Goal: Find specific page/section: Find specific page/section

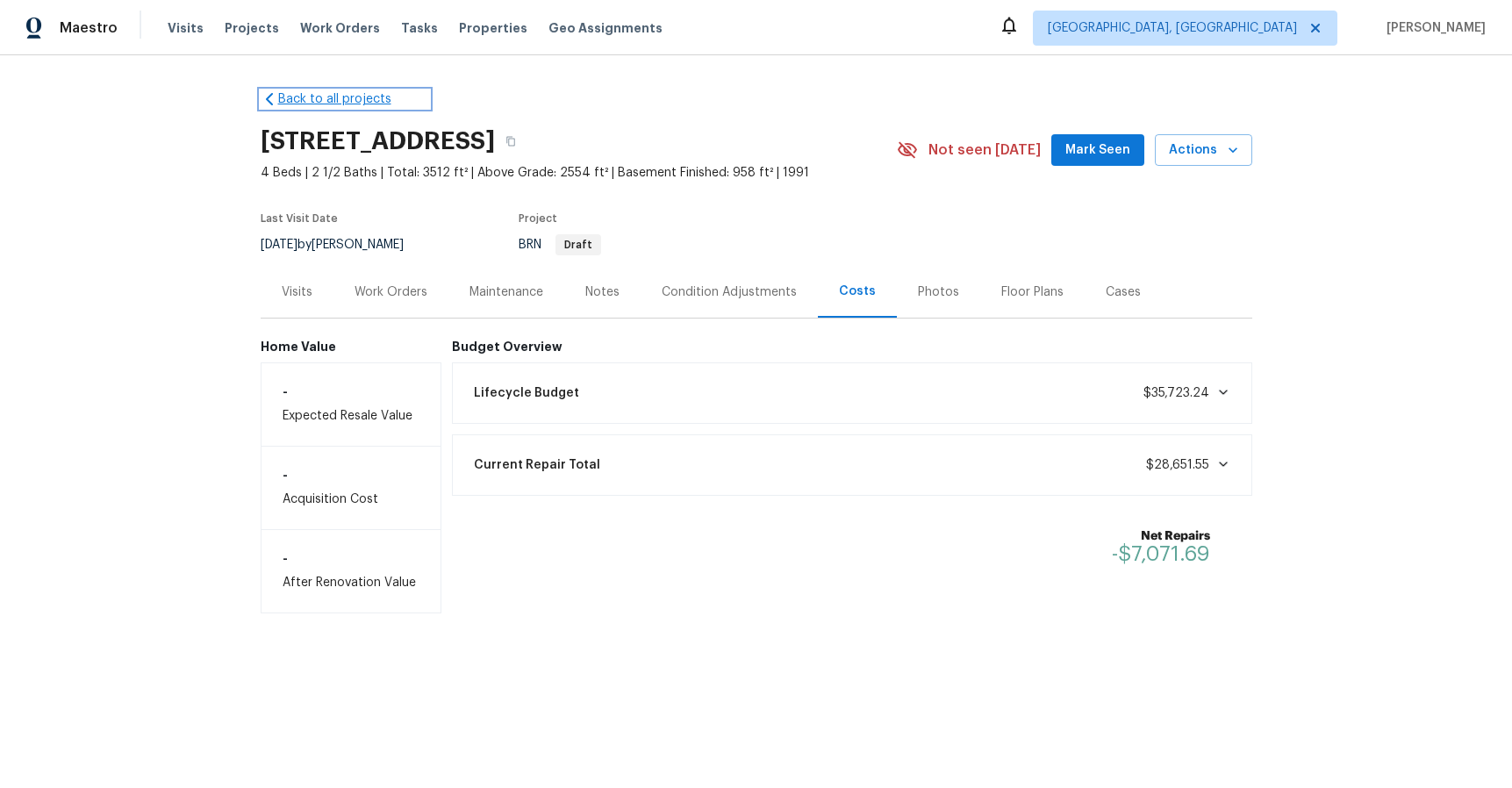
click at [321, 97] on link "Back to all projects" at bounding box center [345, 98] width 169 height 17
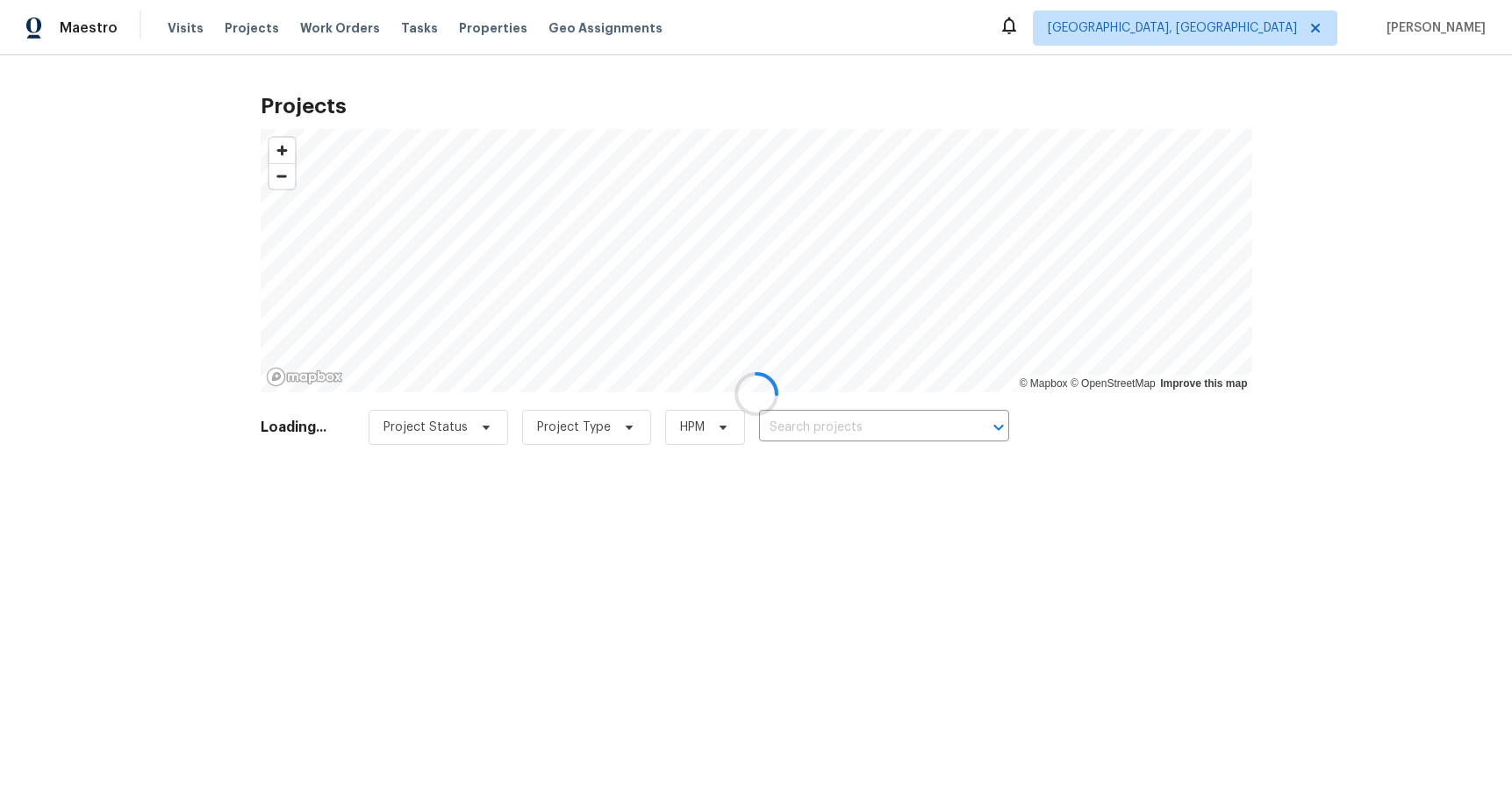
click at [1349, 25] on div at bounding box center [756, 394] width 1512 height 788
click at [867, 439] on div at bounding box center [756, 394] width 1512 height 788
click at [865, 429] on div at bounding box center [756, 394] width 1512 height 788
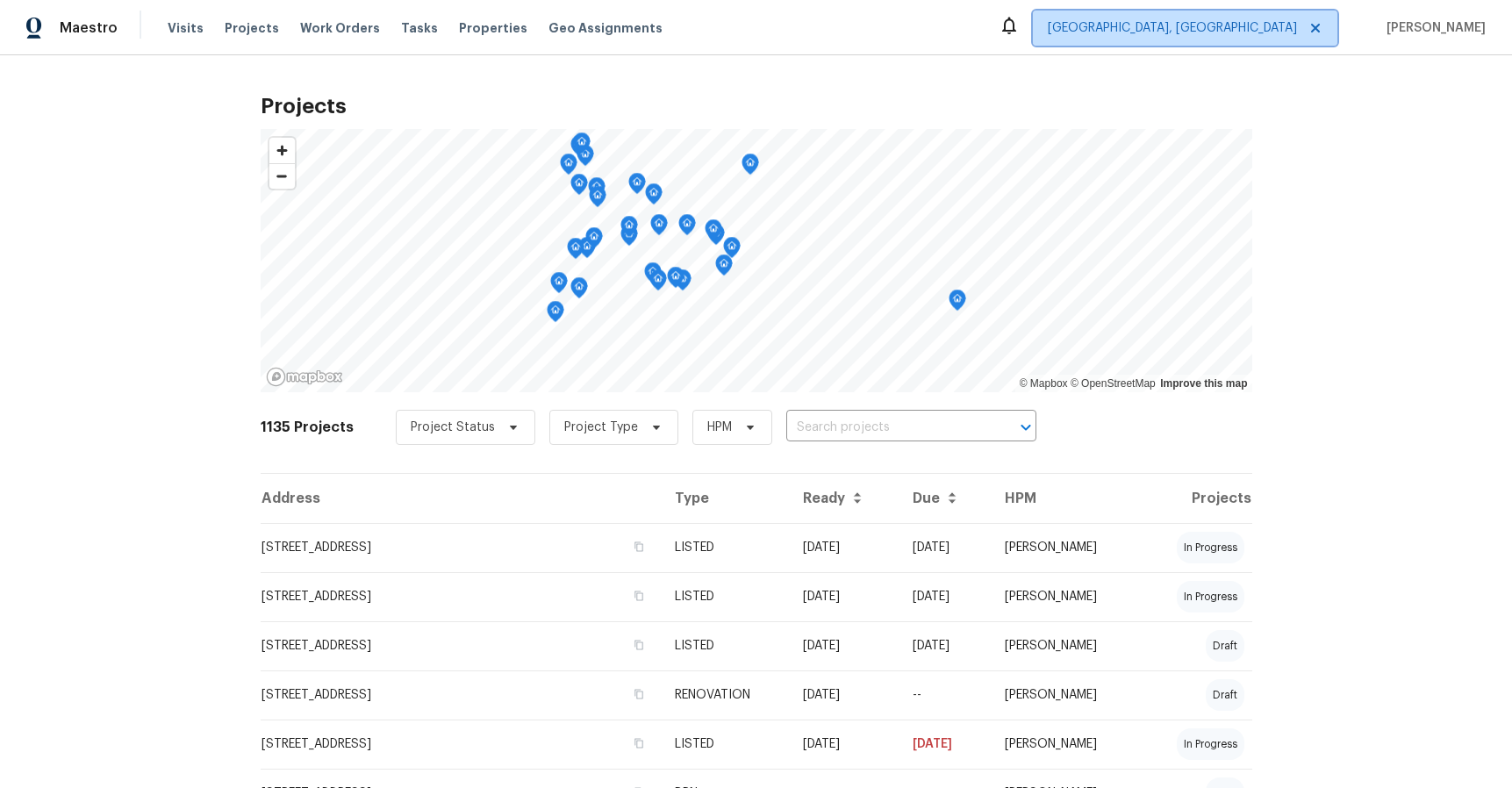
click at [1322, 21] on icon at bounding box center [1315, 27] width 14 height 14
click at [836, 425] on input "text" at bounding box center [886, 428] width 201 height 27
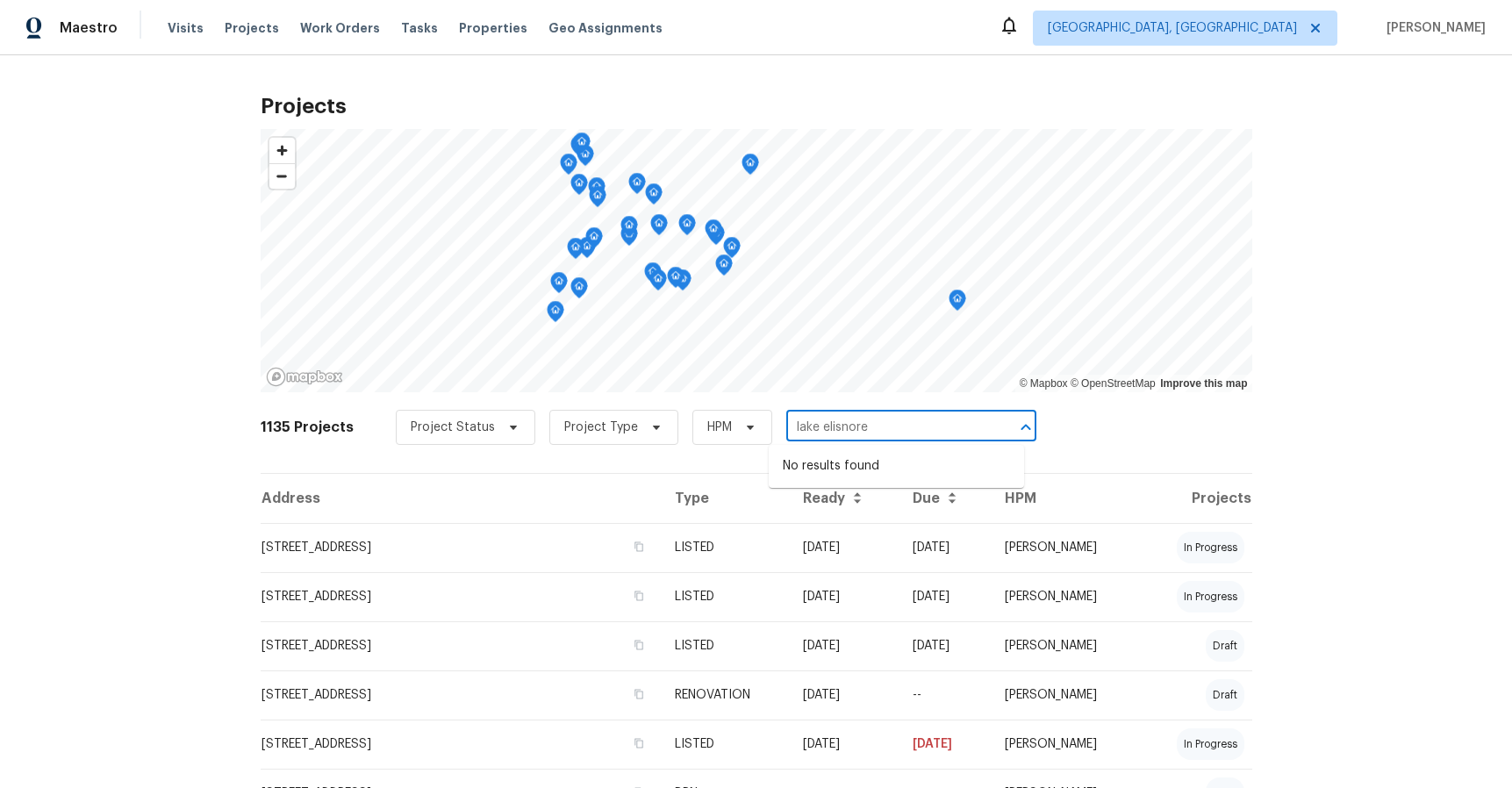
type input "lake elisnore"
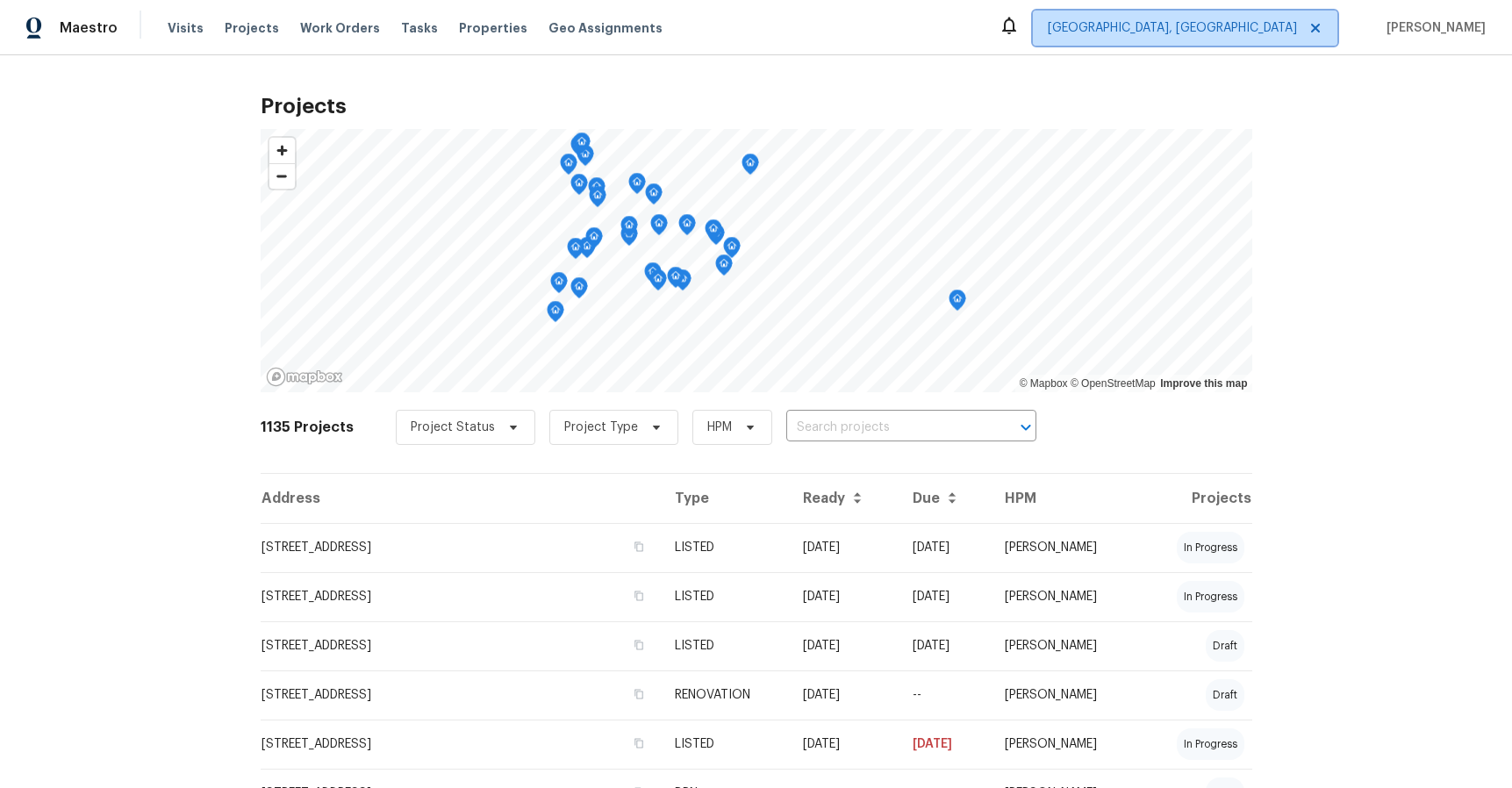
click at [1322, 24] on icon at bounding box center [1315, 27] width 14 height 14
click at [1320, 26] on icon at bounding box center [1315, 28] width 9 height 9
click at [1322, 30] on icon at bounding box center [1315, 27] width 14 height 14
click at [1251, 26] on span "Albuquerque, NM" at bounding box center [1172, 27] width 249 height 17
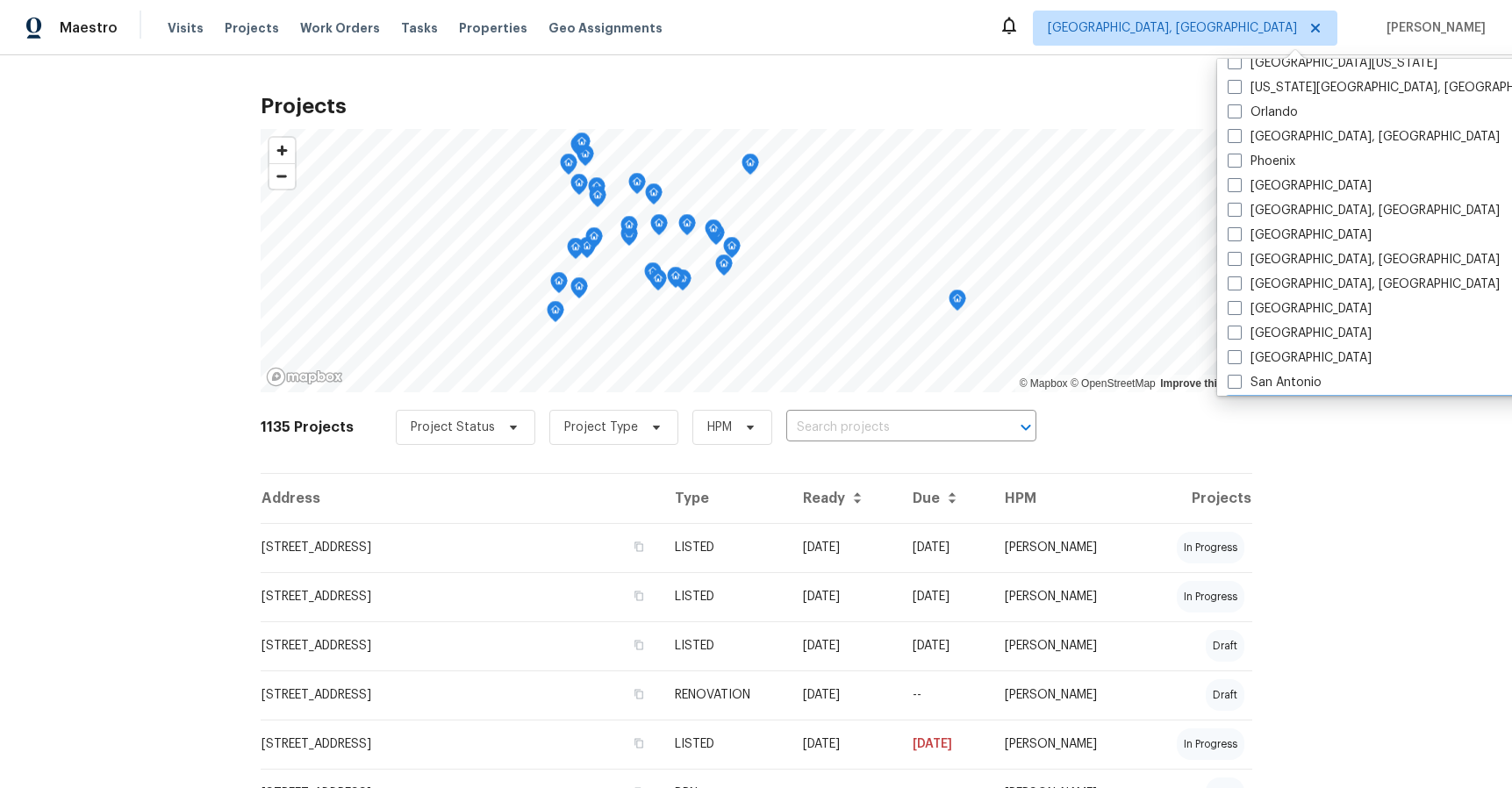
scroll to position [941, 0]
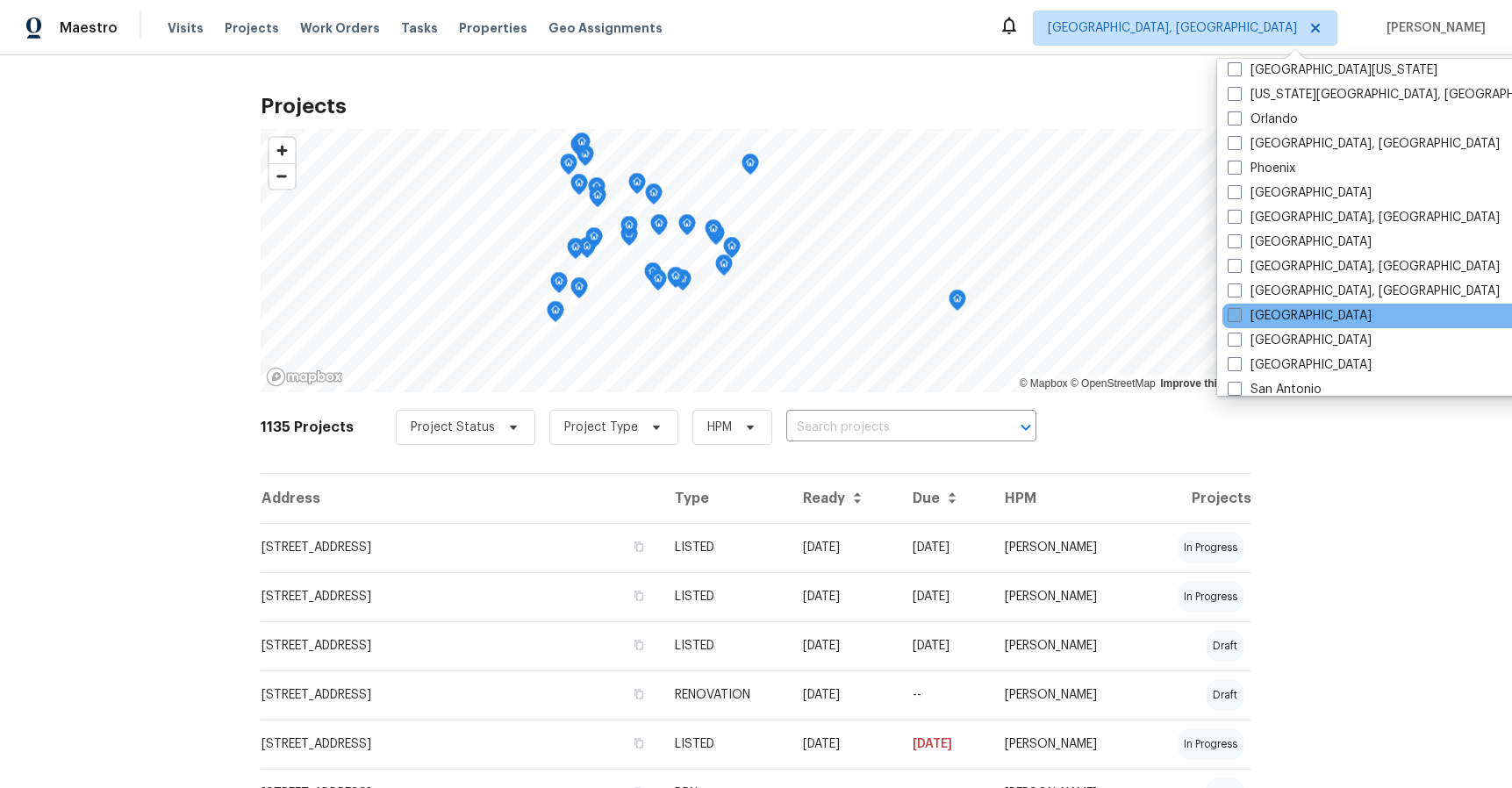
click at [1297, 309] on label "[GEOGRAPHIC_DATA]" at bounding box center [1300, 316] width 144 height 17
click at [1238, 309] on input "[GEOGRAPHIC_DATA]" at bounding box center [1233, 313] width 12 height 12
checkbox input "true"
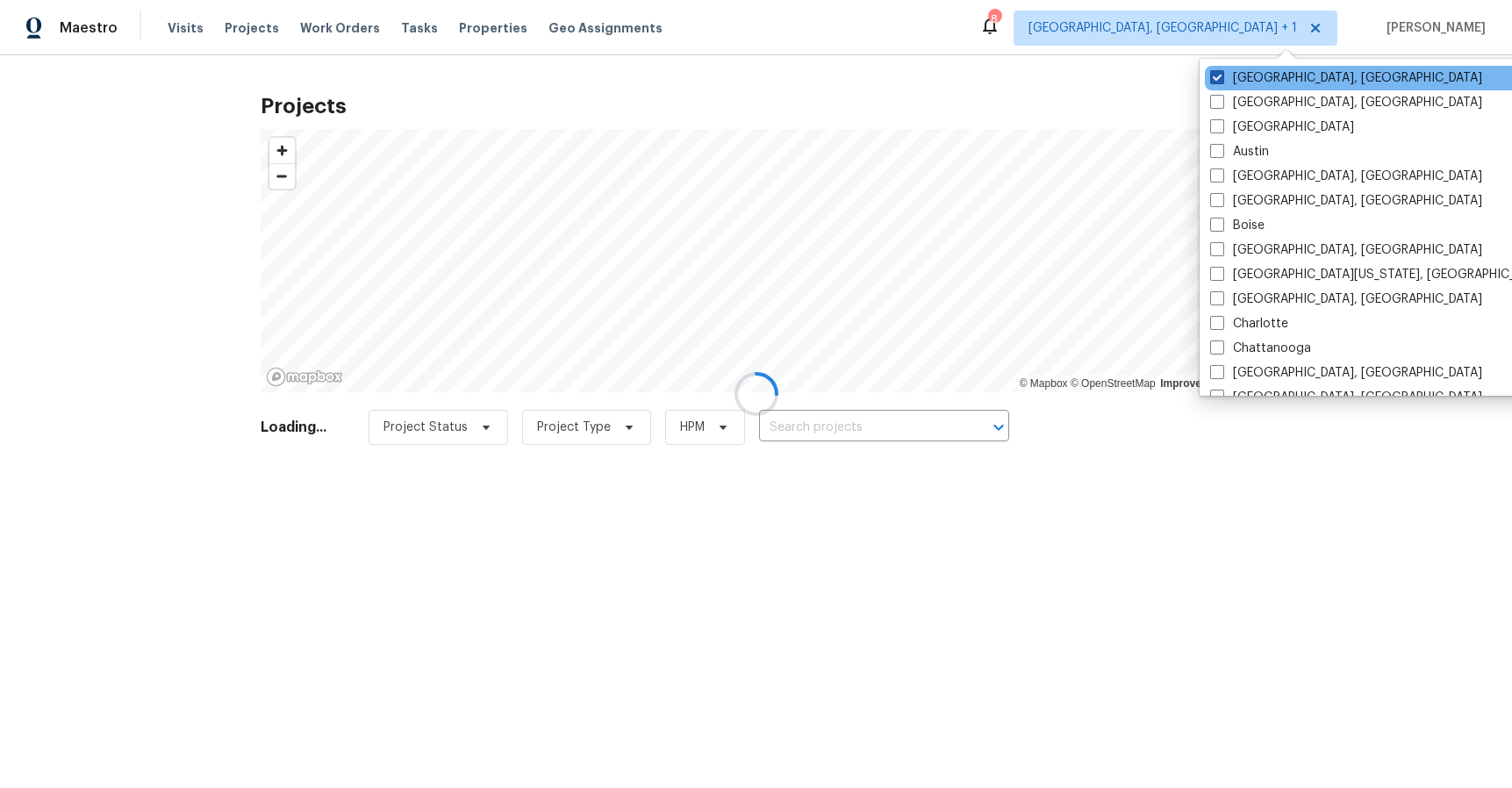
click at [1267, 79] on label "Albuquerque, NM" at bounding box center [1346, 78] width 272 height 17
click at [1221, 79] on input "Albuquerque, NM" at bounding box center [1216, 75] width 12 height 12
checkbox input "false"
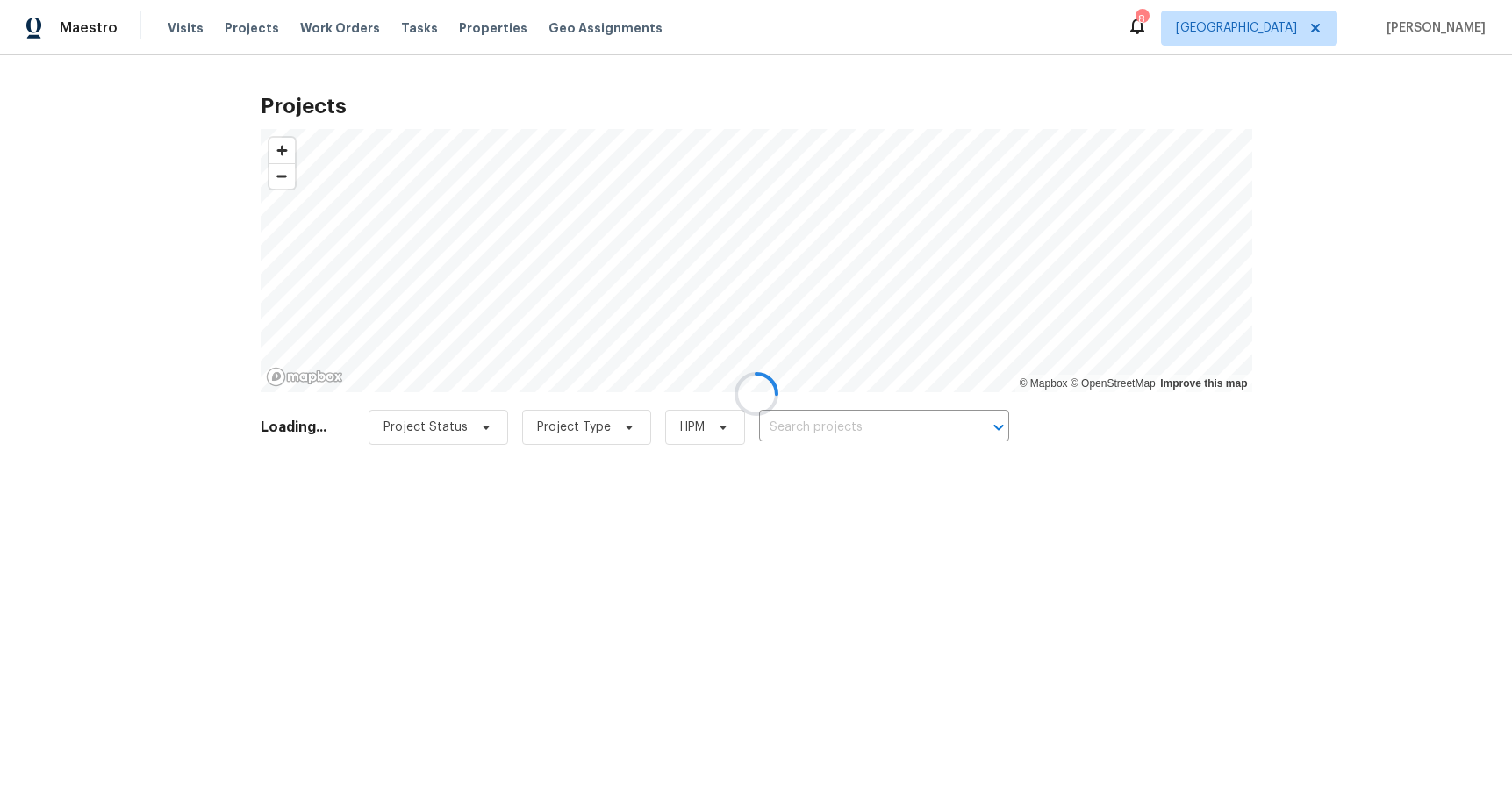
click at [1069, 28] on div at bounding box center [756, 394] width 1512 height 788
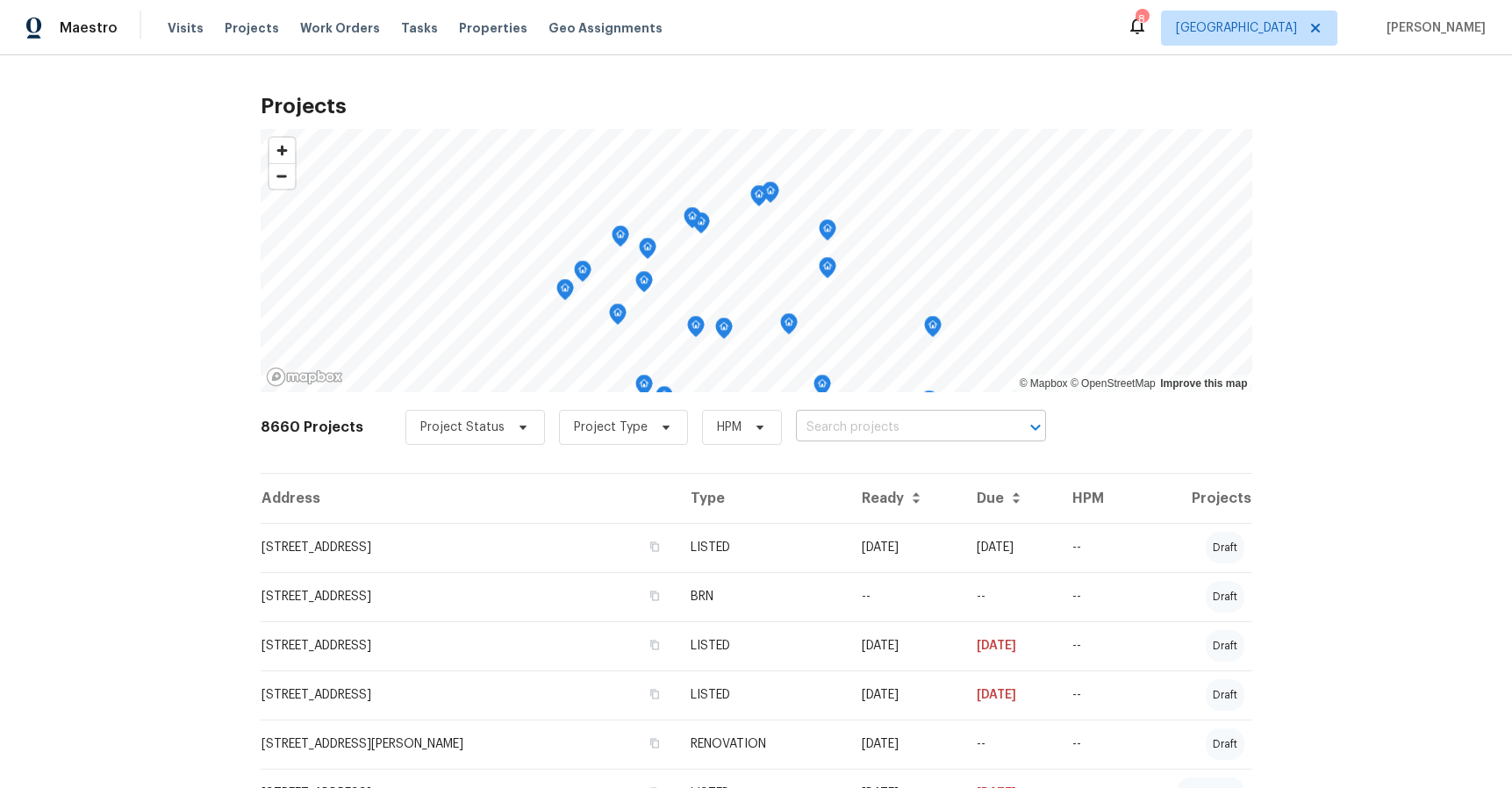
click at [864, 420] on input "text" at bounding box center [896, 428] width 201 height 27
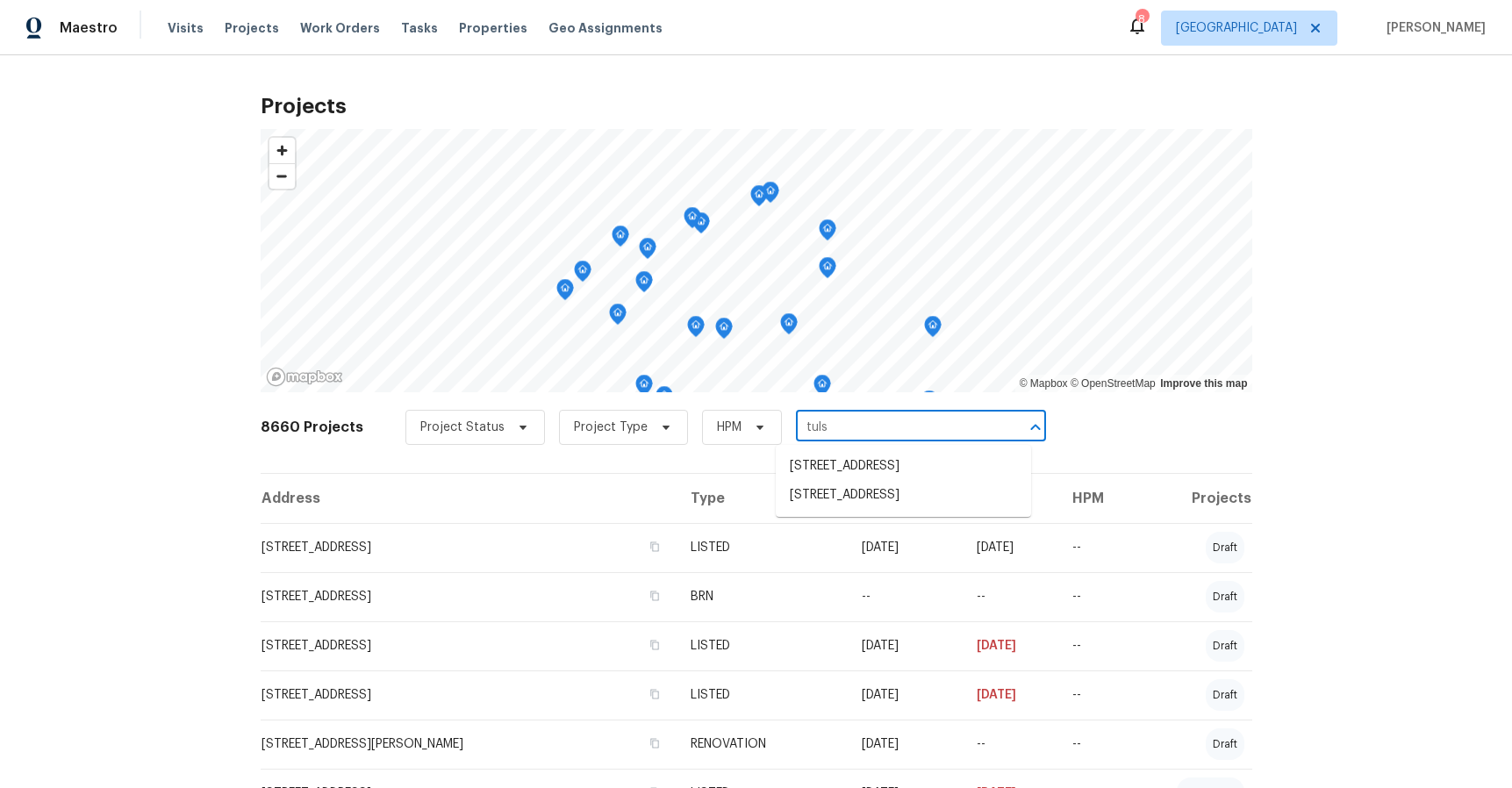
type input "tuls"
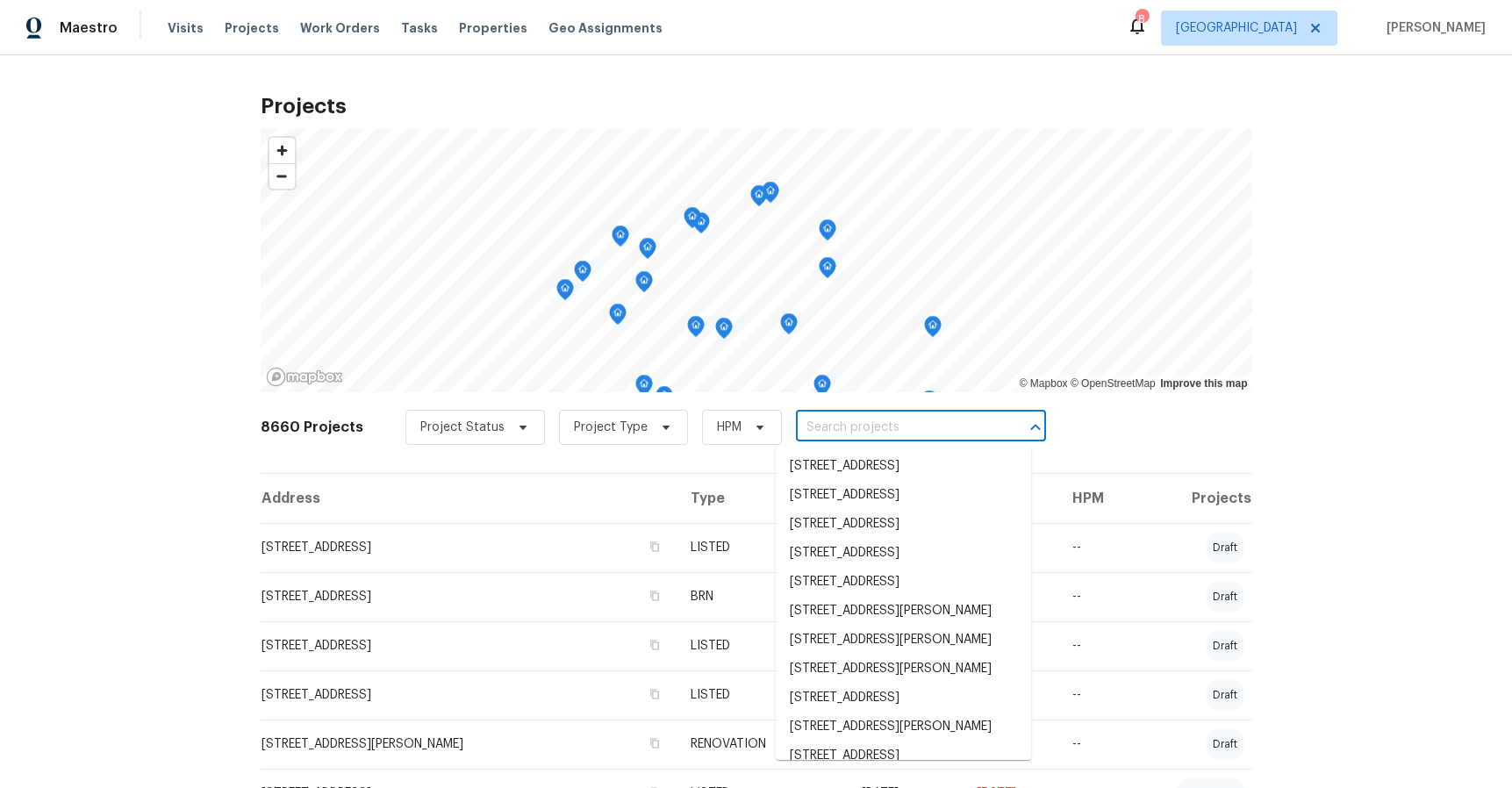
click at [840, 421] on input "text" at bounding box center [896, 428] width 201 height 27
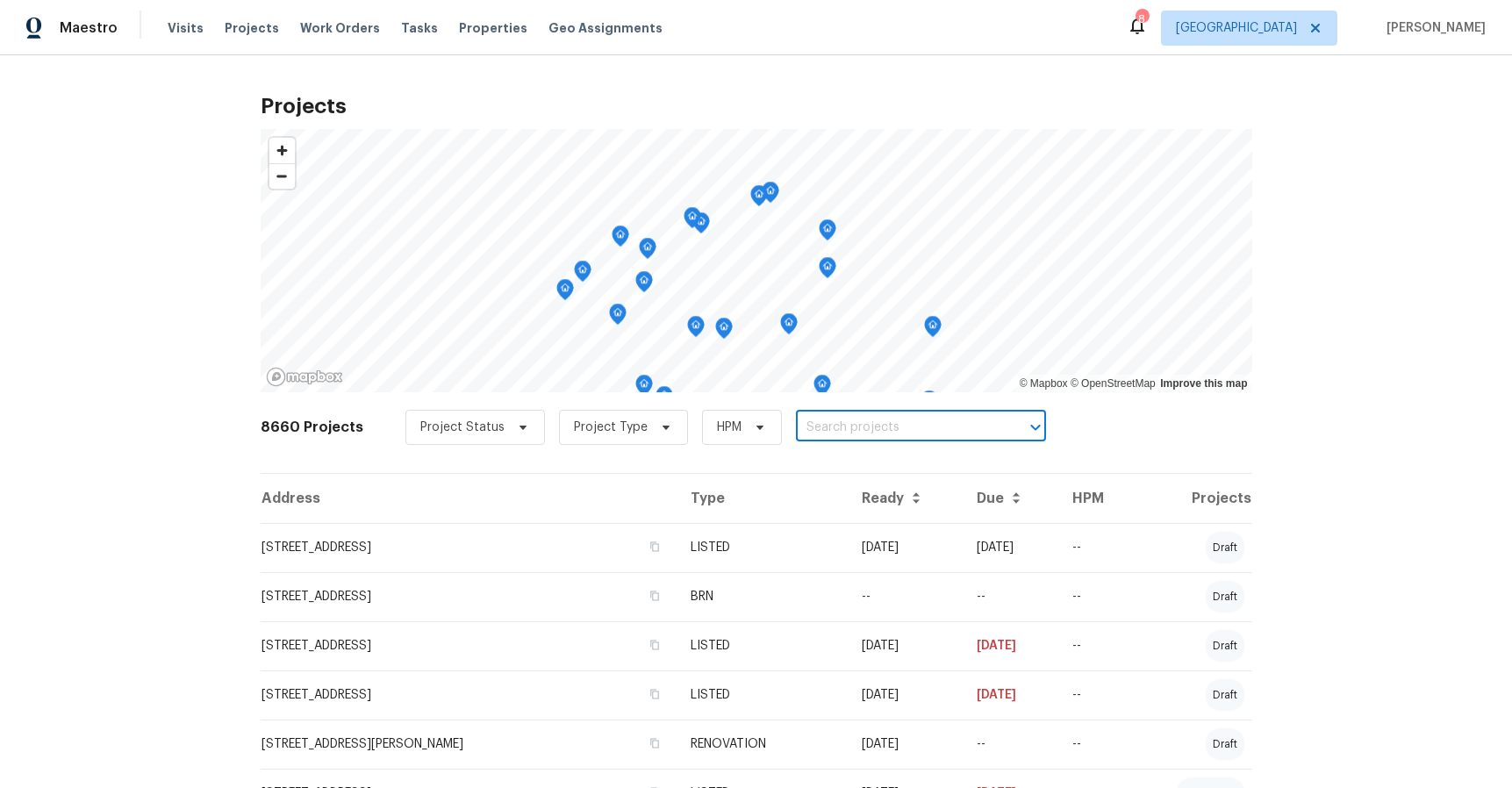
paste input "35232 Tulsi Ct, Lake Elsinore, CA 92532"
type input "35232 Tulsi Ct, Lake Elsinore, CA 92532"
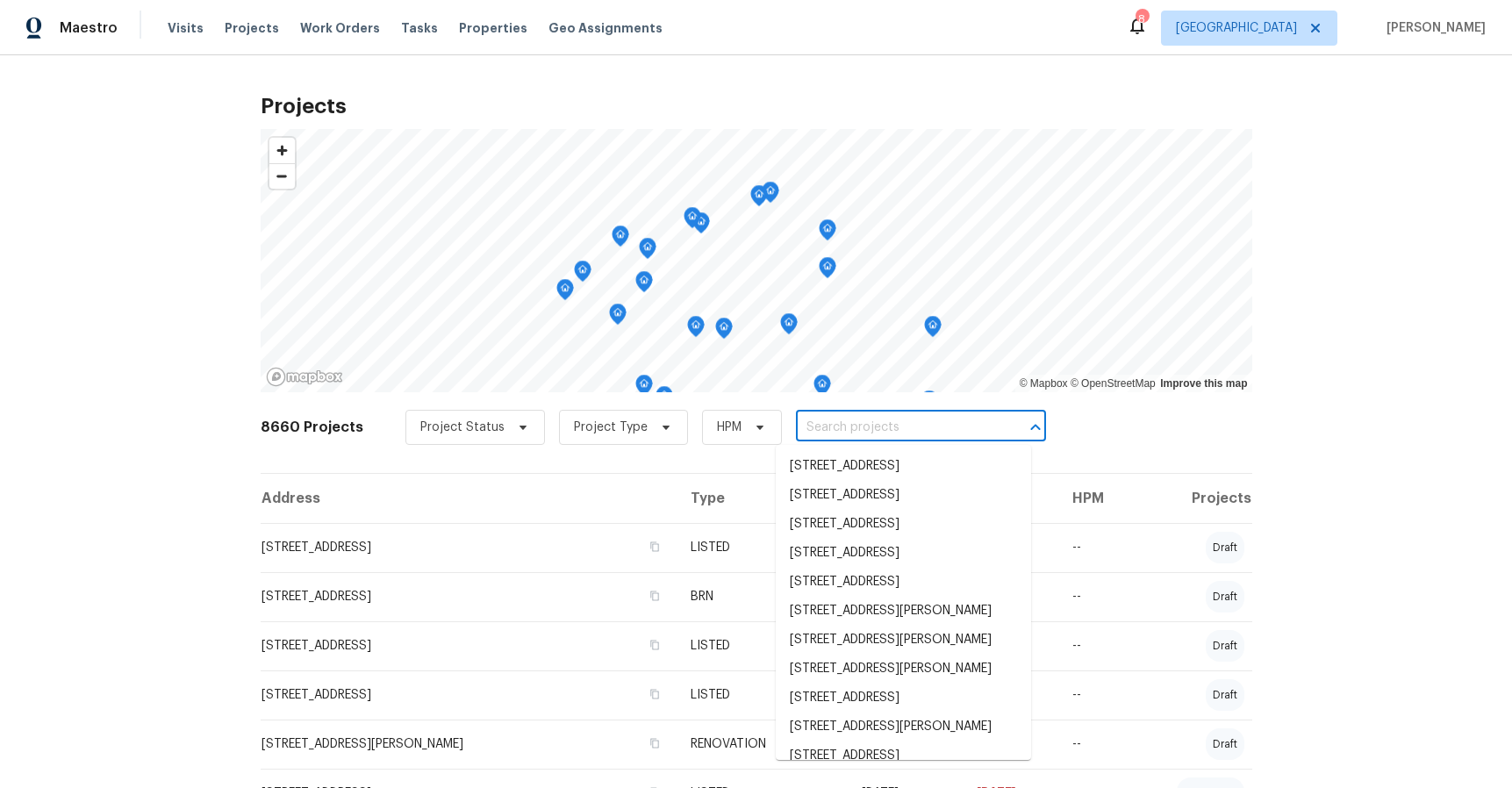
click at [860, 428] on input "text" at bounding box center [896, 428] width 201 height 27
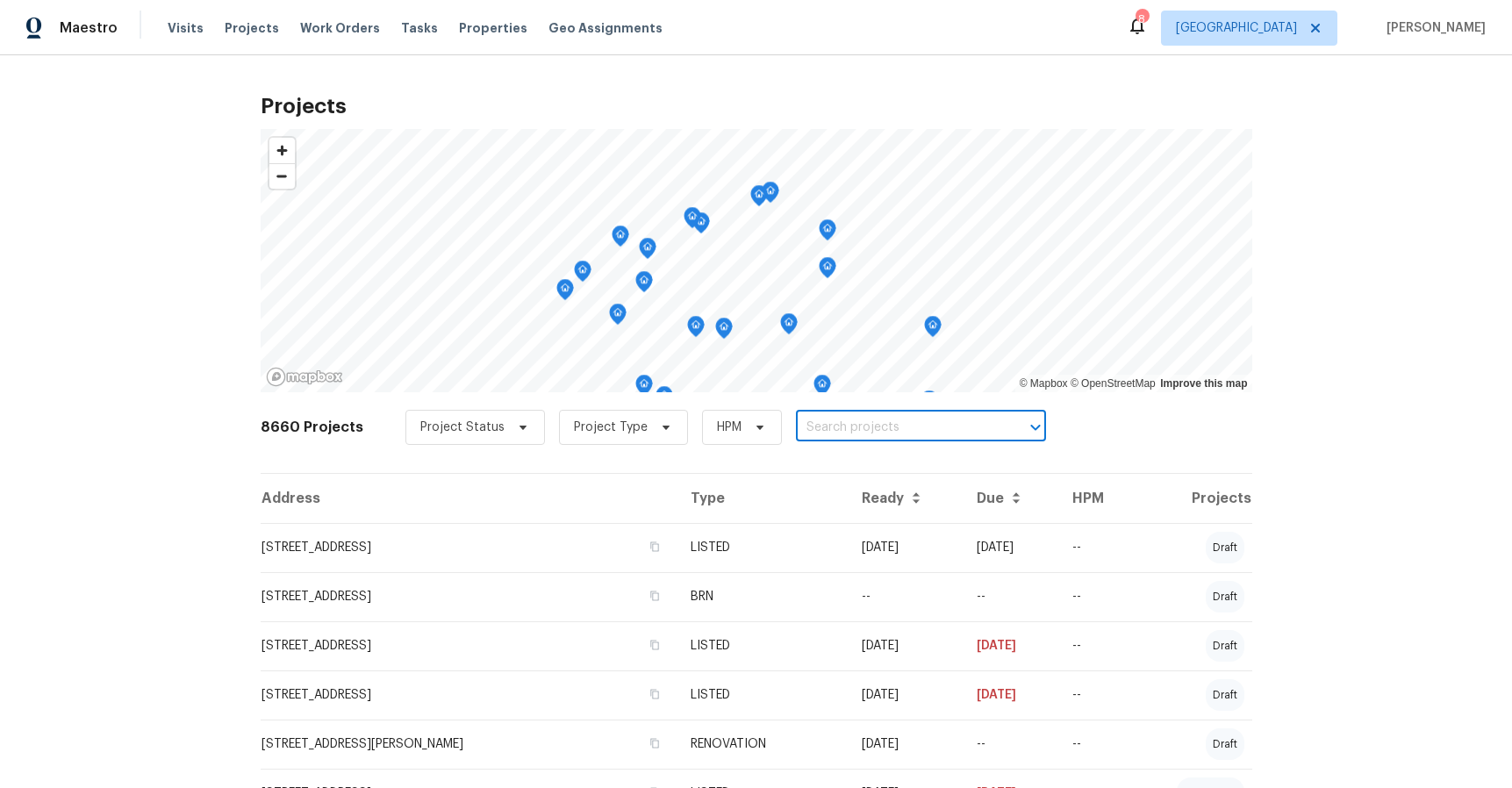
paste input "35232 [PERSON_NAME]"
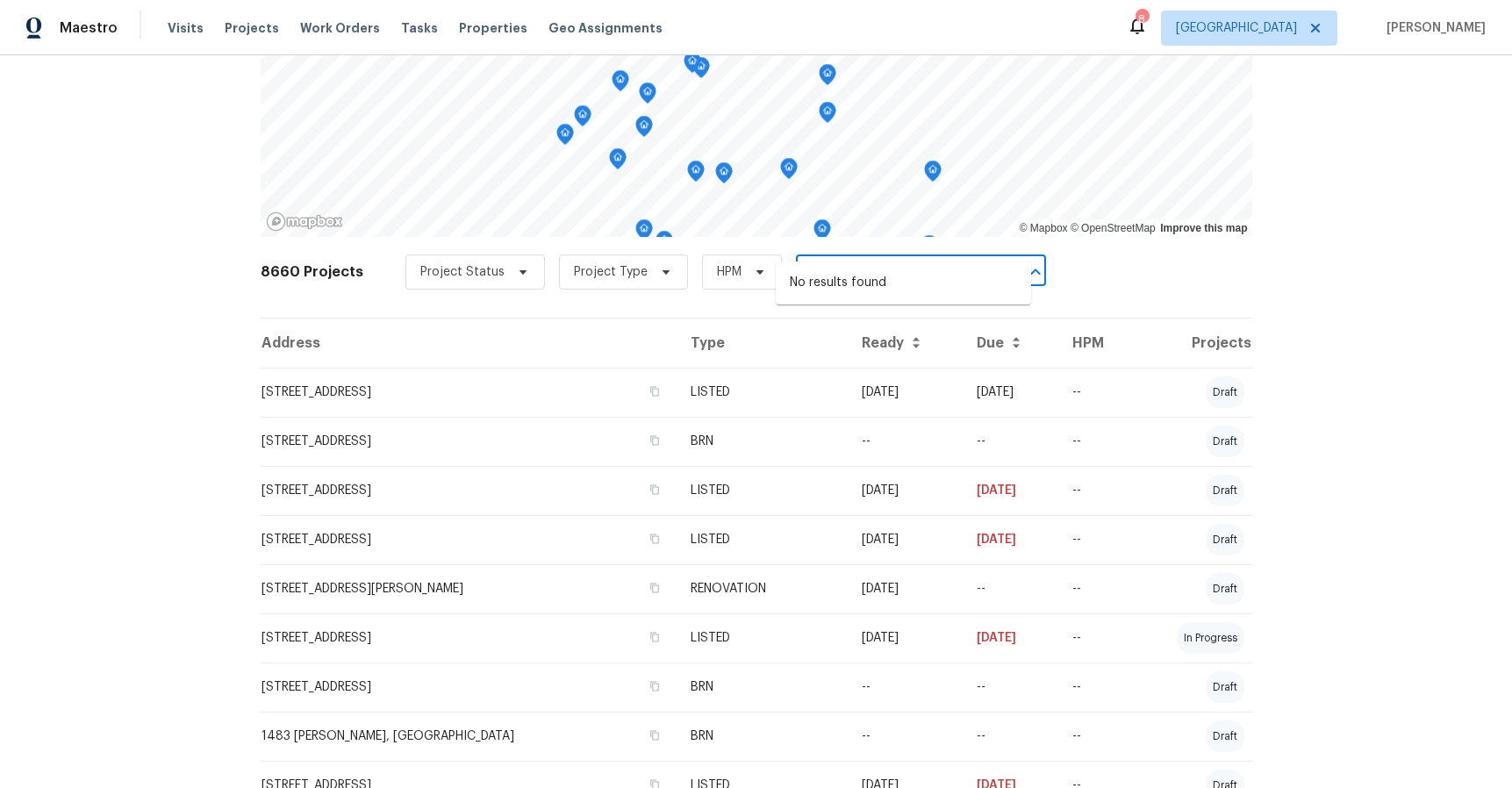
scroll to position [269, 0]
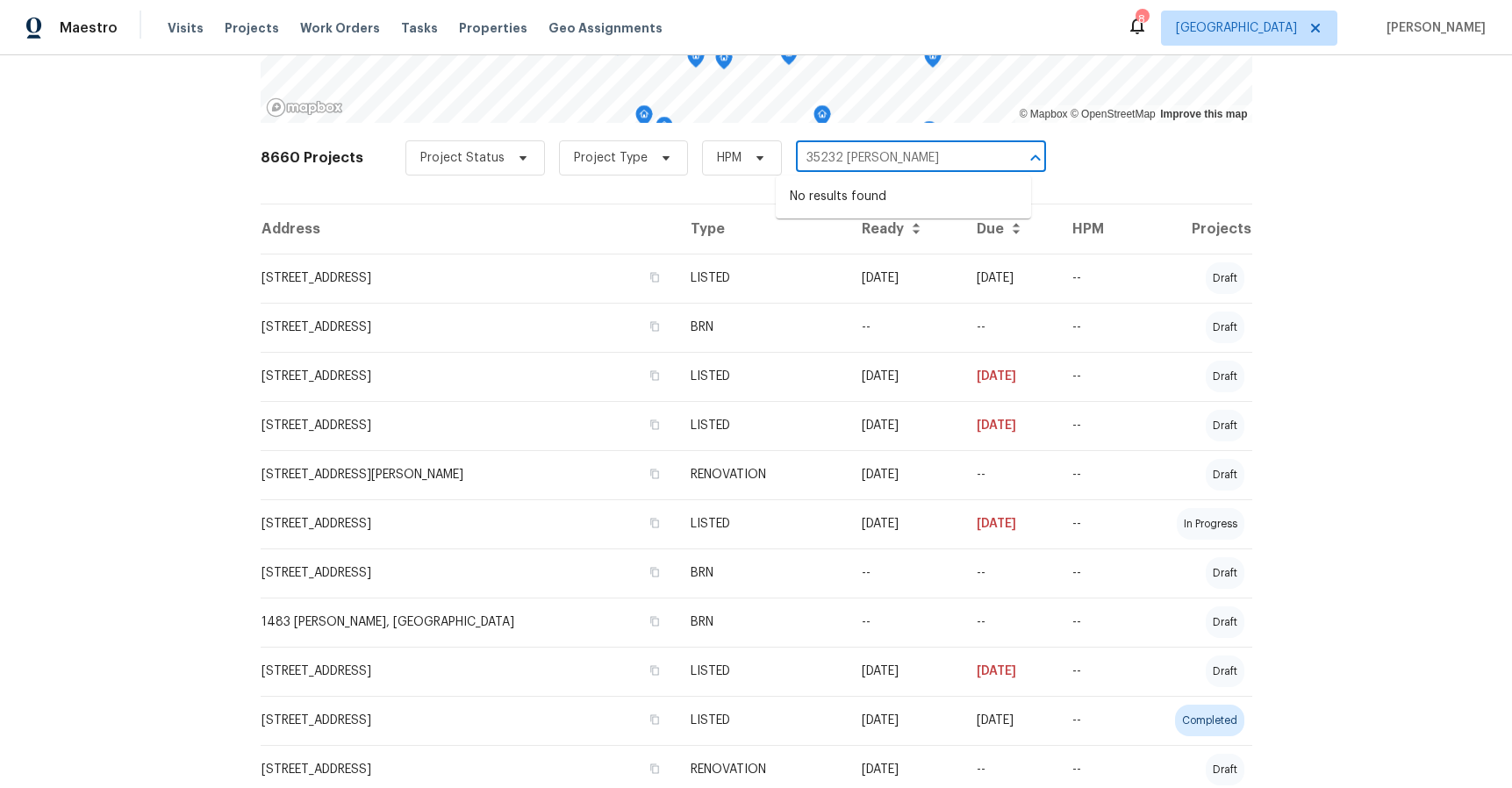
type input "35232 [PERSON_NAME]"
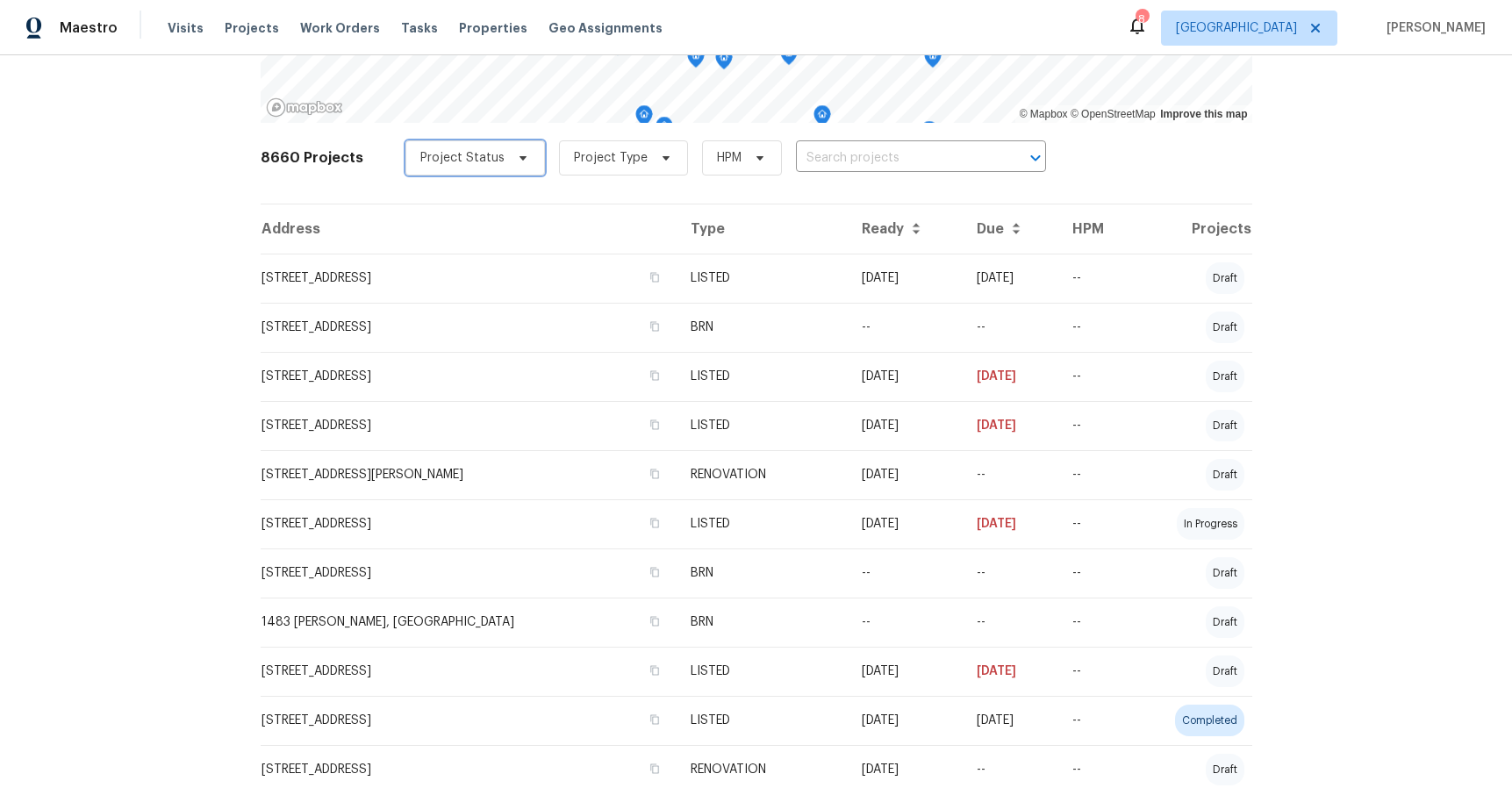
click at [519, 156] on icon at bounding box center [523, 158] width 7 height 5
click at [451, 249] on label "Complete" at bounding box center [442, 256] width 81 height 17
click at [413, 249] on input "Complete" at bounding box center [408, 254] width 12 height 12
checkbox input "true"
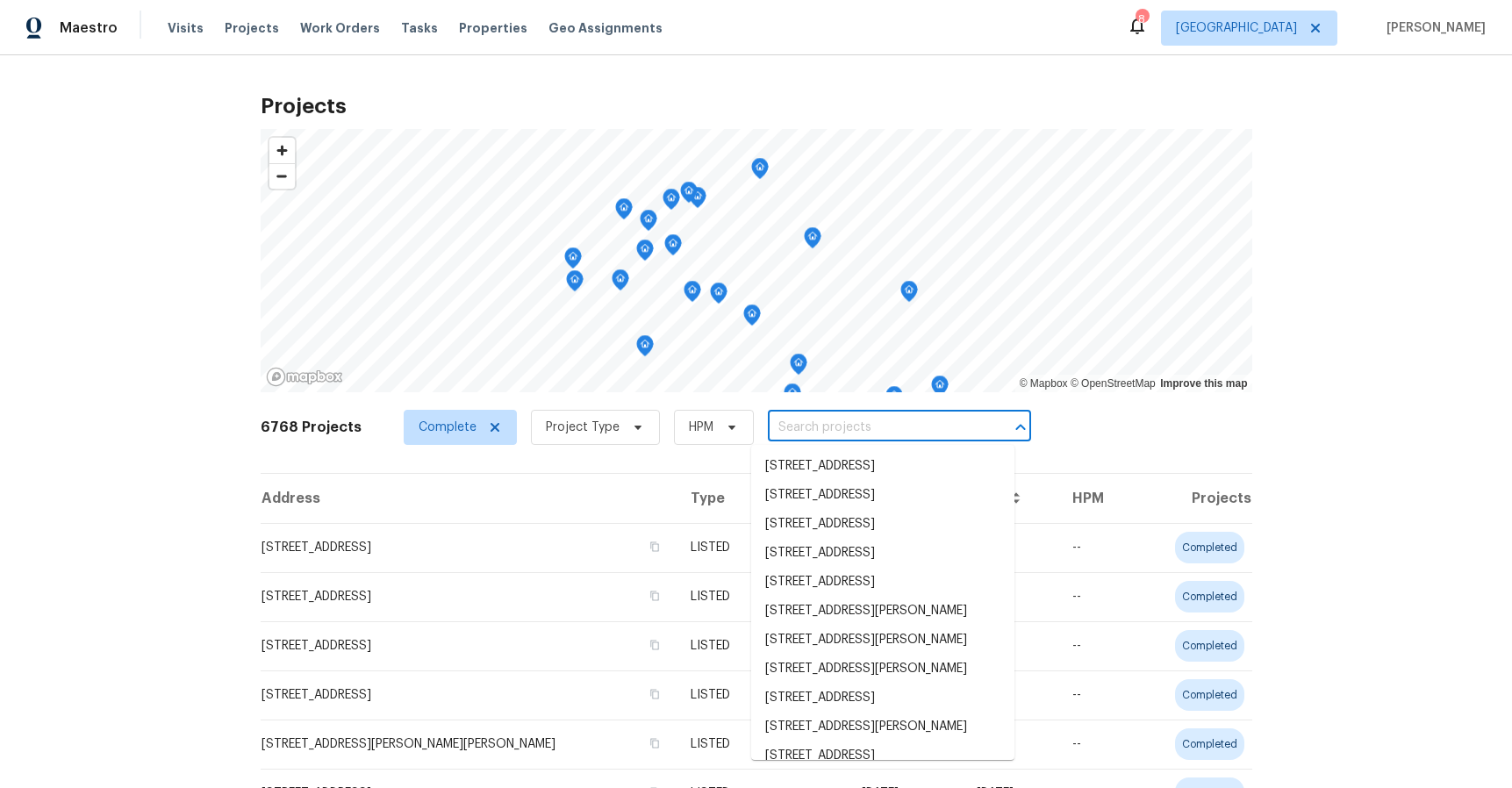
click at [808, 417] on input "text" at bounding box center [875, 428] width 214 height 27
paste input "35232 [PERSON_NAME]"
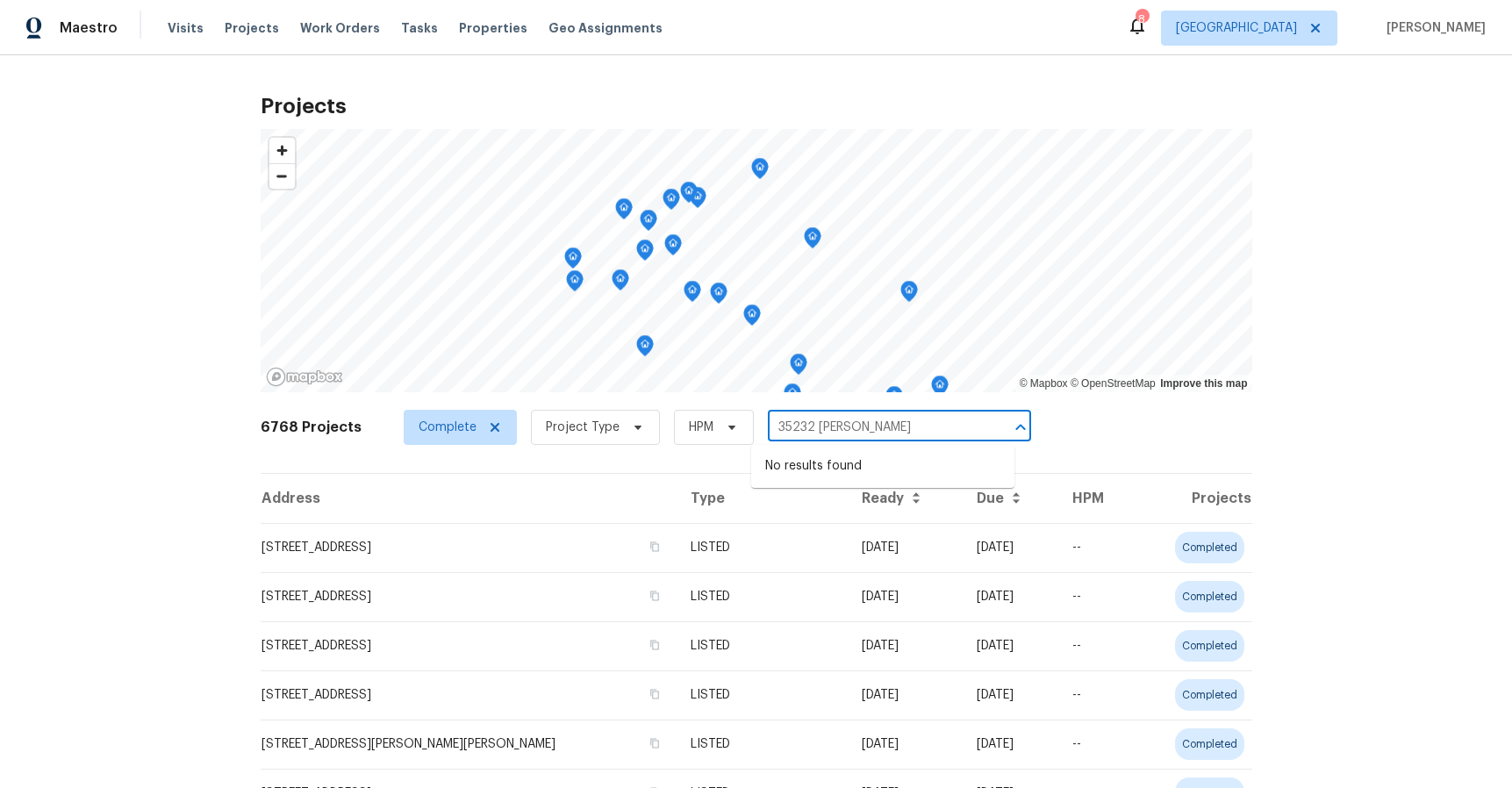
type input "35232 [PERSON_NAME]"
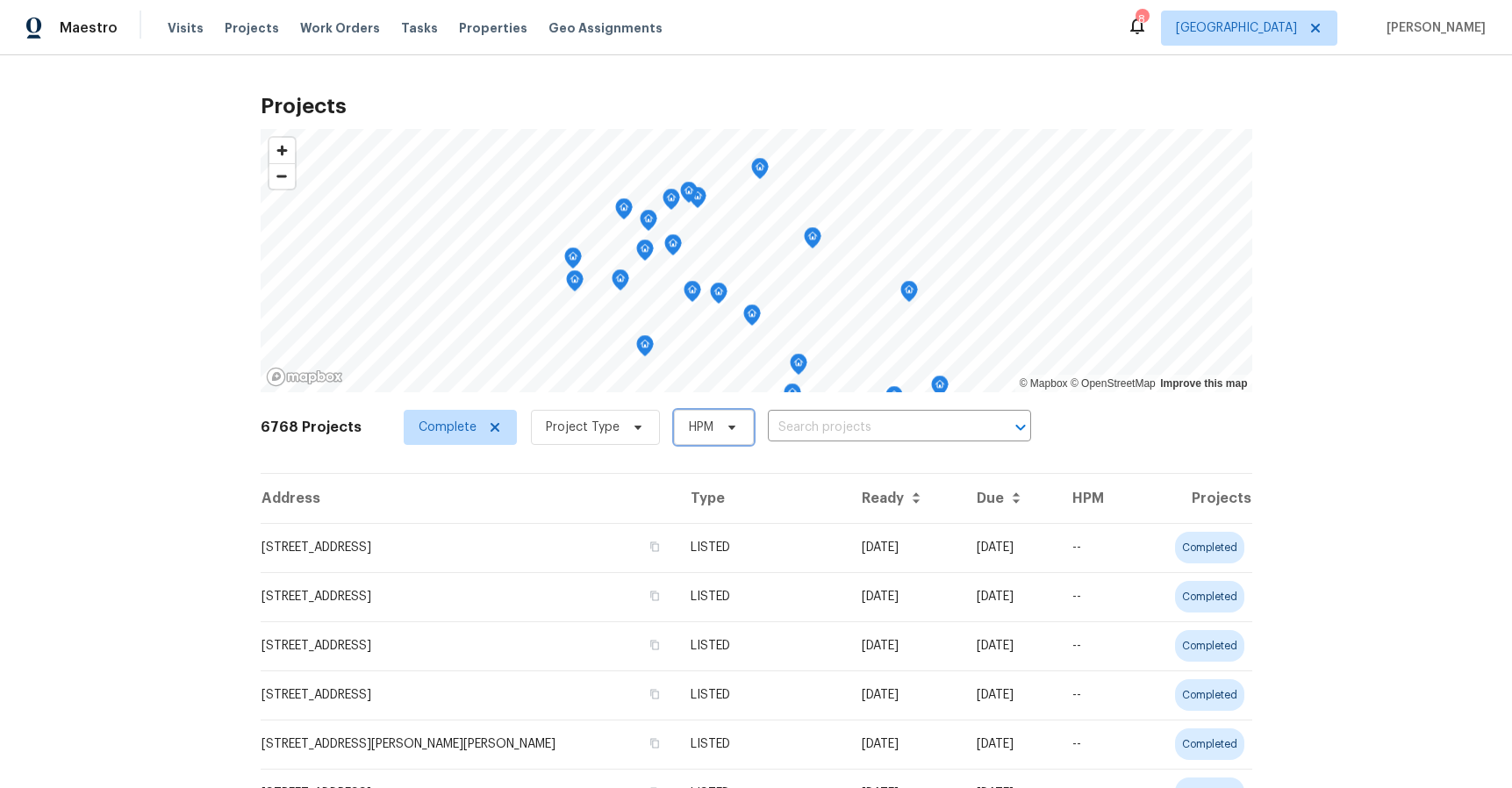
click at [725, 432] on icon at bounding box center [731, 427] width 14 height 14
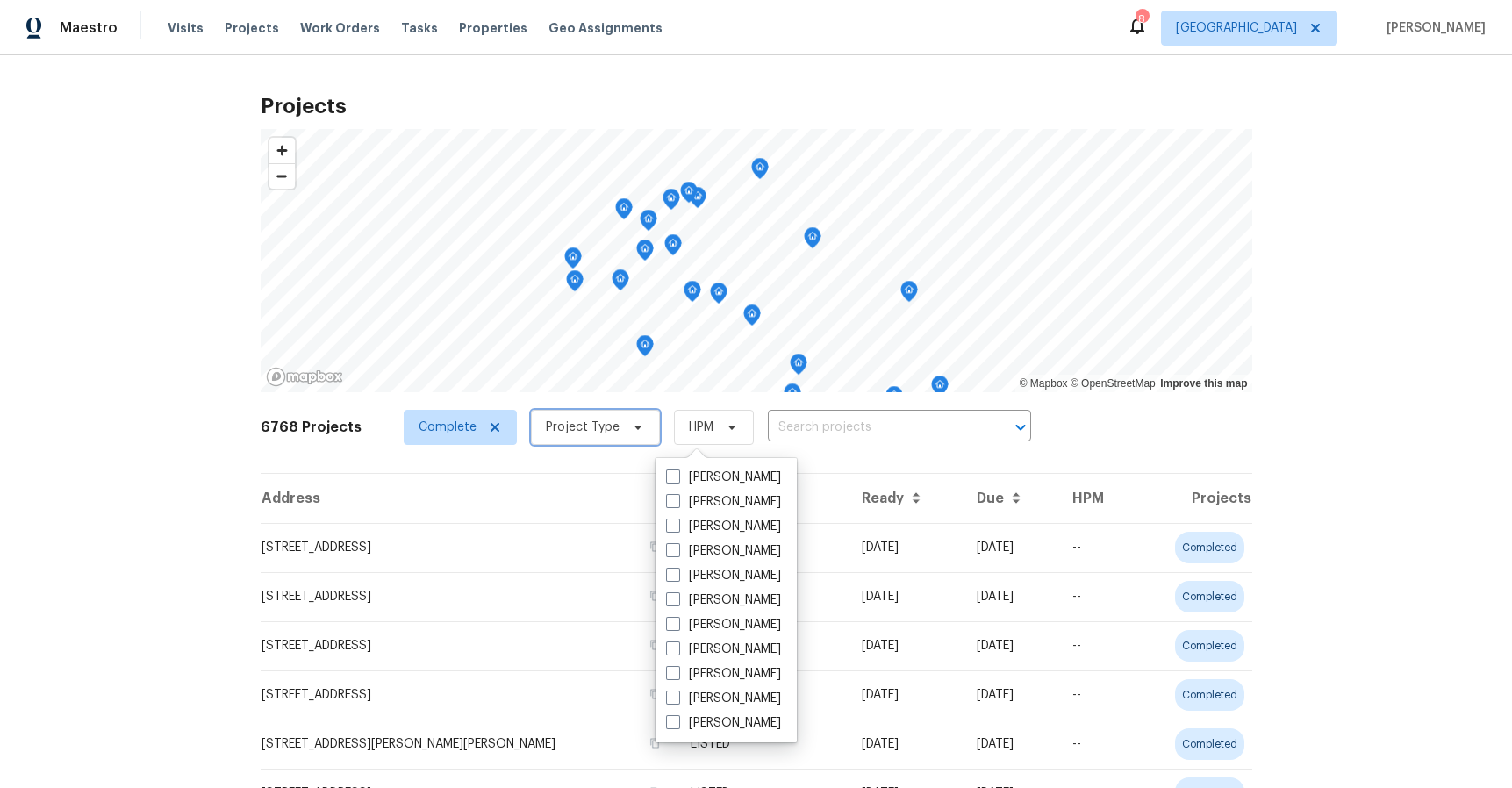
click at [600, 431] on span "Project Type" at bounding box center [582, 427] width 74 height 17
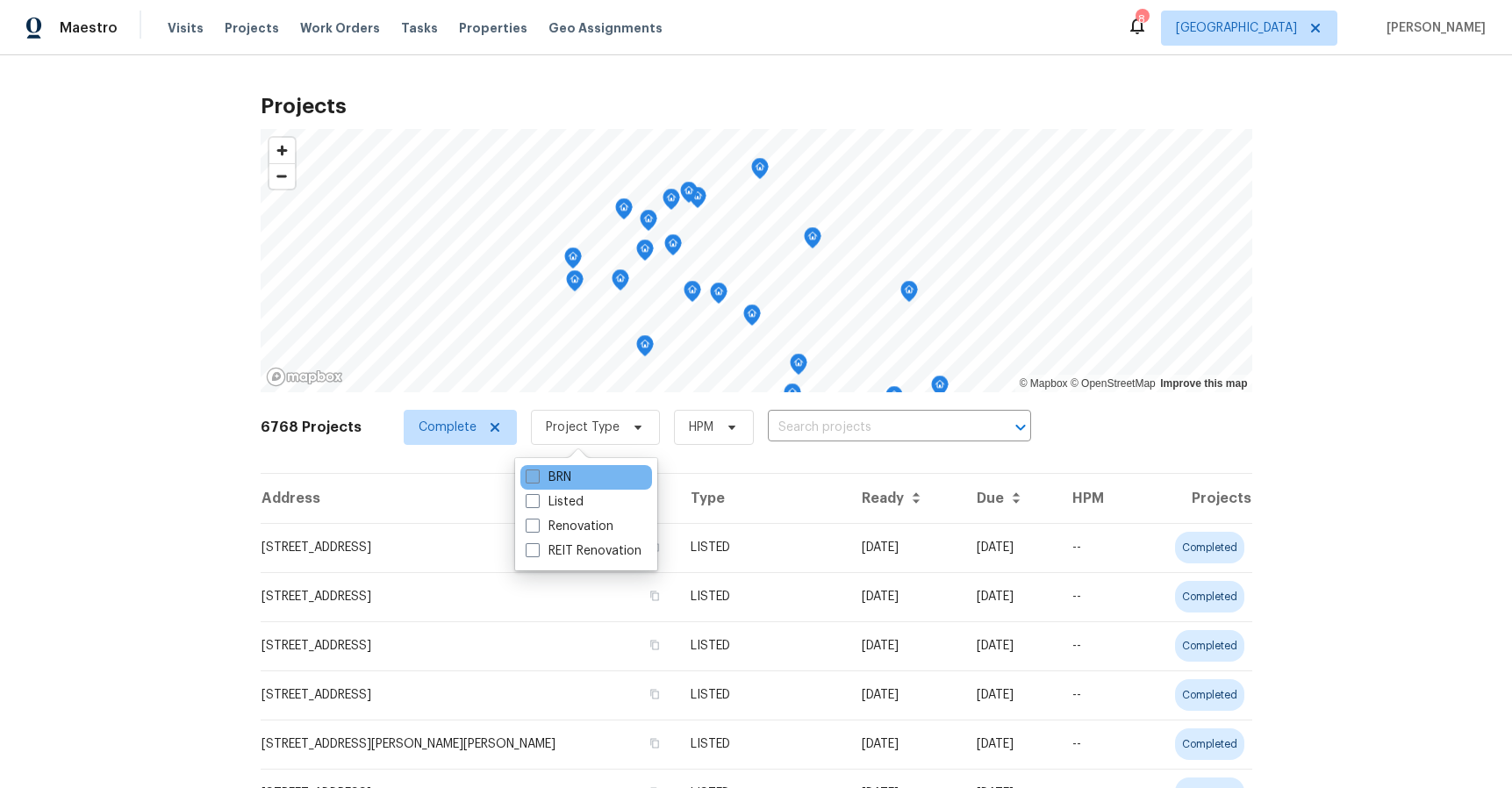
click at [563, 479] on label "BRN" at bounding box center [548, 477] width 46 height 17
click at [537, 479] on input "BRN" at bounding box center [531, 474] width 12 height 12
checkbox input "true"
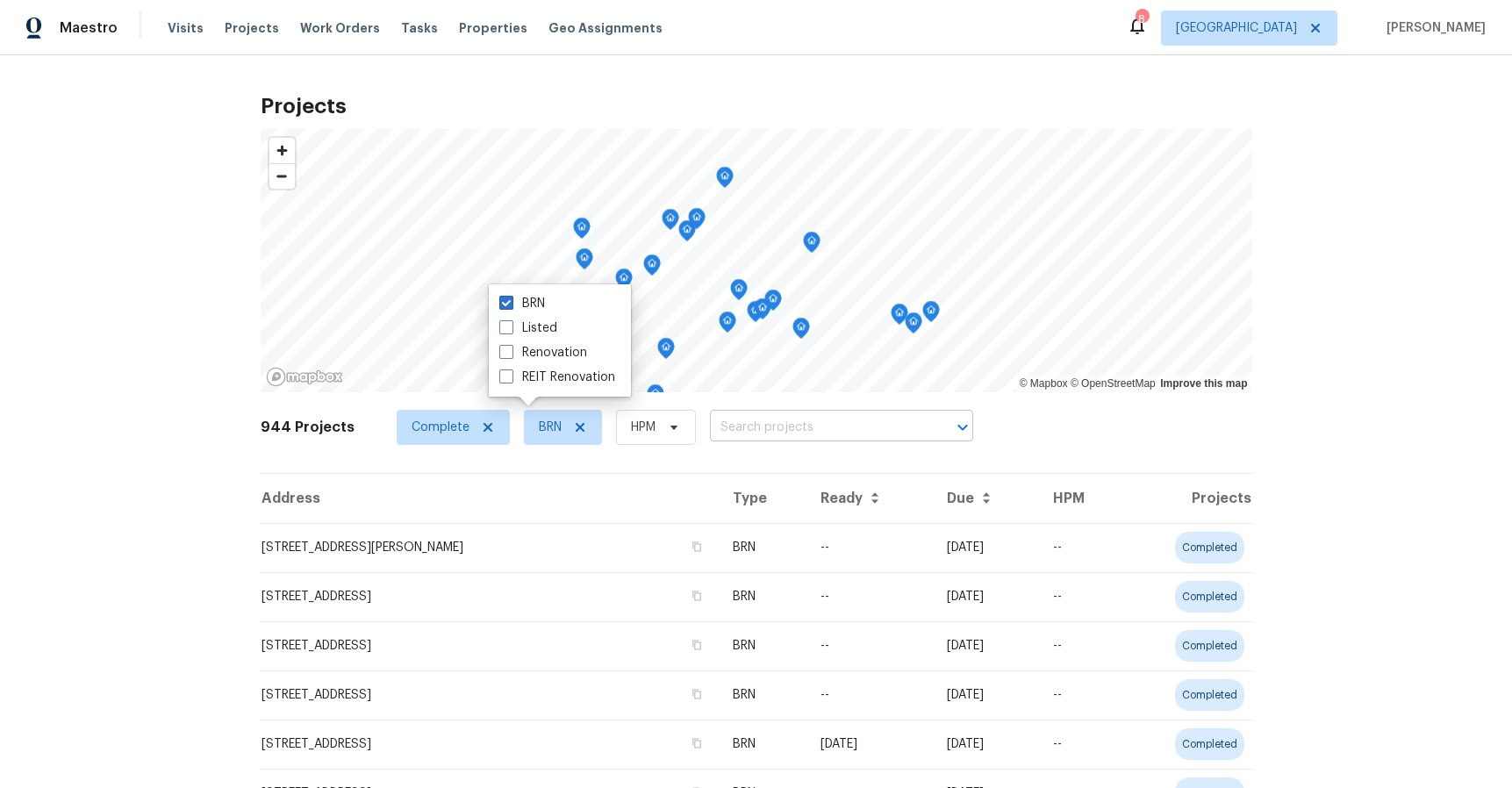
click at [764, 430] on input "text" at bounding box center [816, 428] width 214 height 27
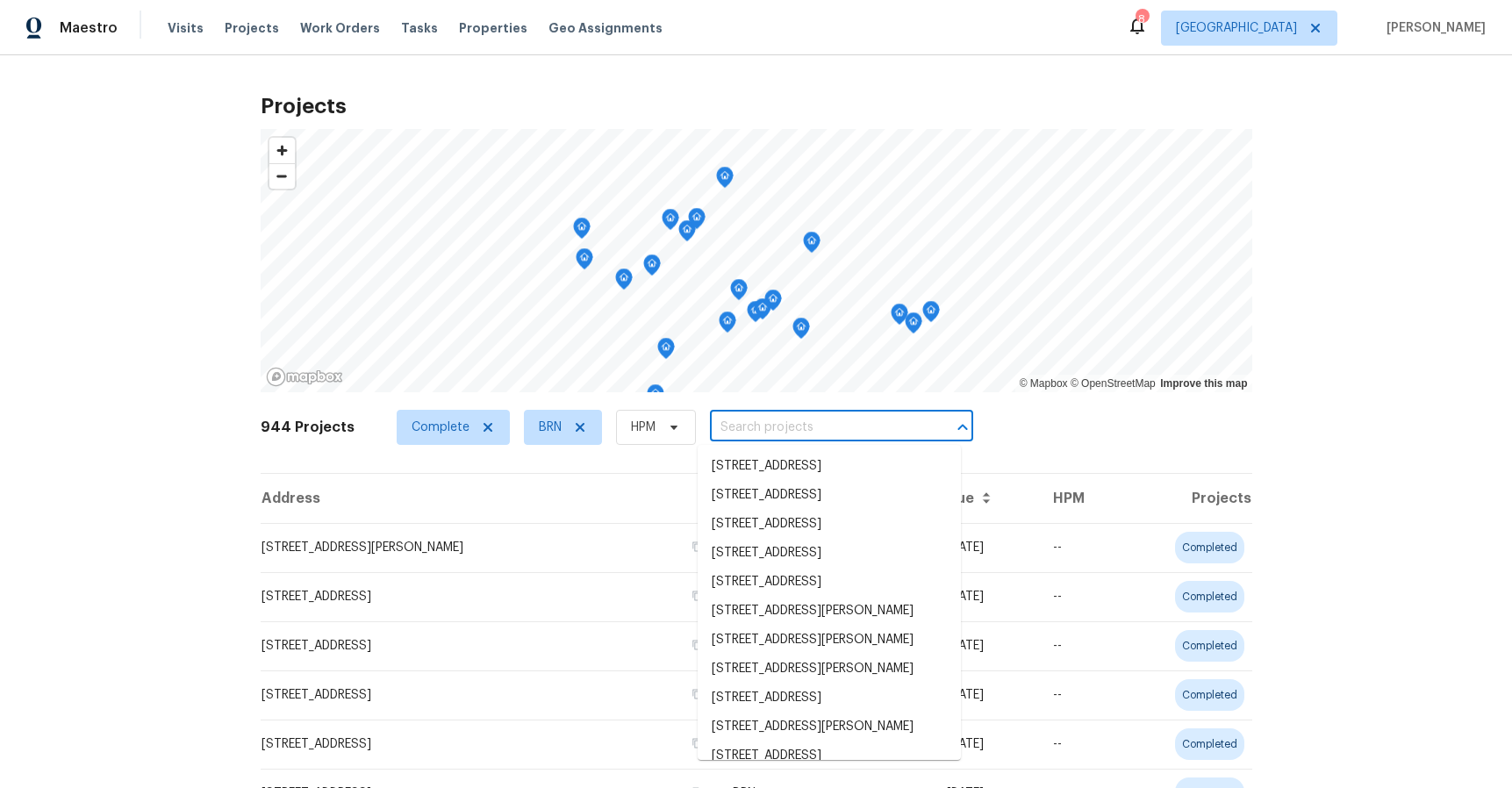
paste input "35232 [PERSON_NAME]"
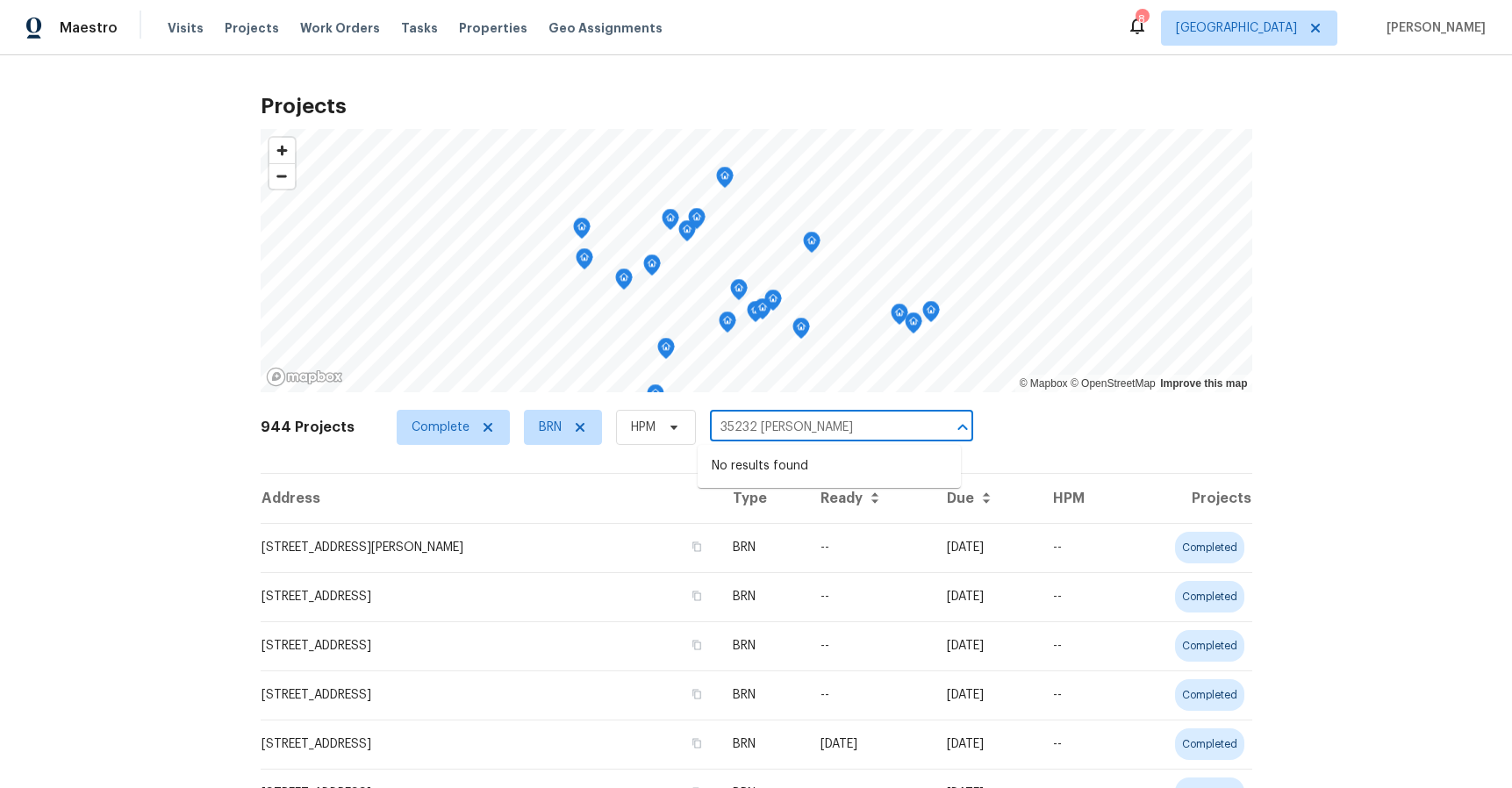
drag, startPoint x: 810, startPoint y: 428, endPoint x: 771, endPoint y: 430, distance: 39.1
click at [771, 430] on input "35232 [PERSON_NAME]" at bounding box center [816, 428] width 214 height 27
type input "35232"
click at [832, 423] on input "text" at bounding box center [816, 428] width 214 height 27
paste input "Lake Elsinore"
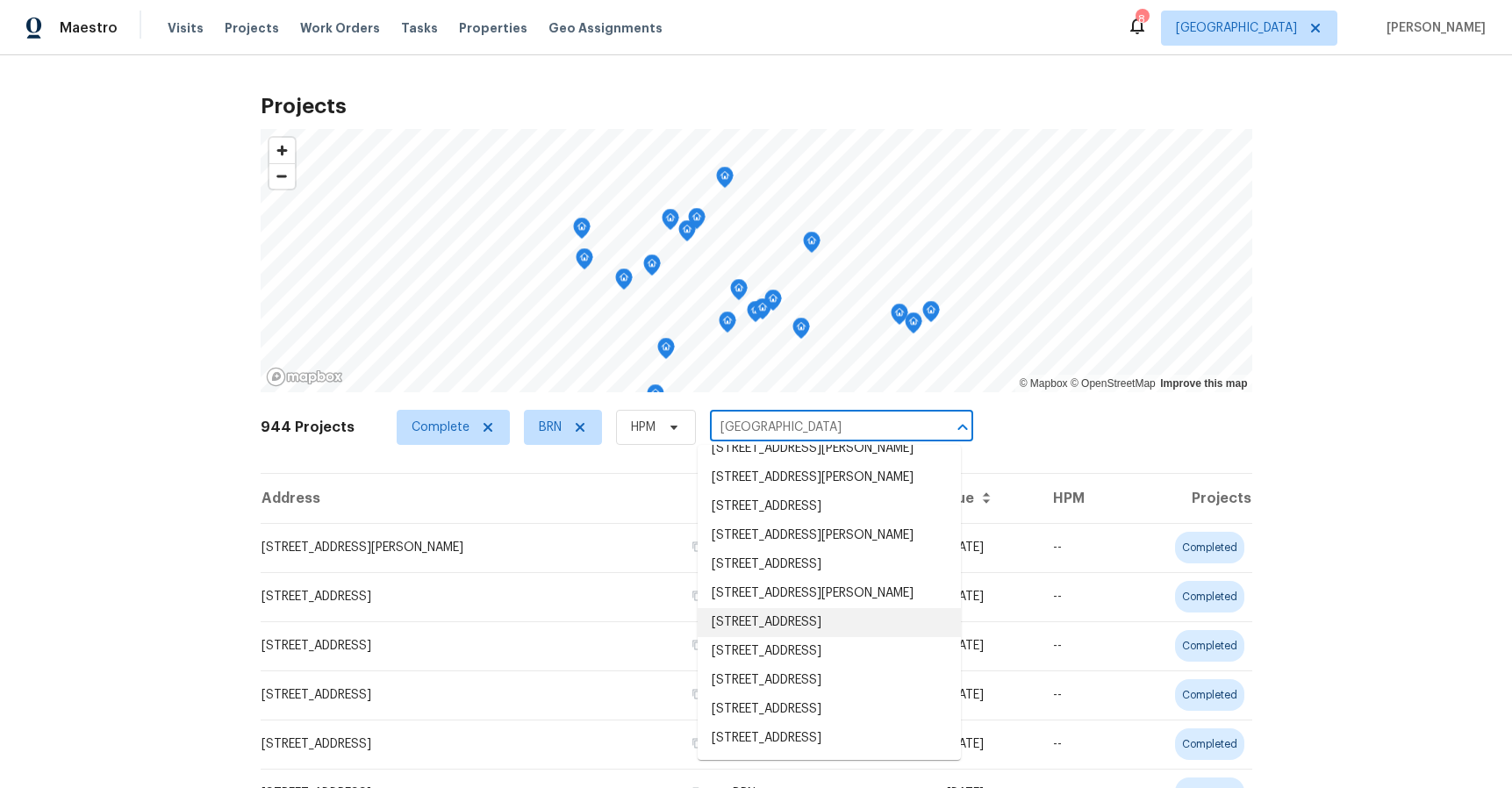
scroll to position [4382, 0]
type input "Lake Elsinore"
click at [474, 434] on span "Complete" at bounding box center [453, 427] width 113 height 35
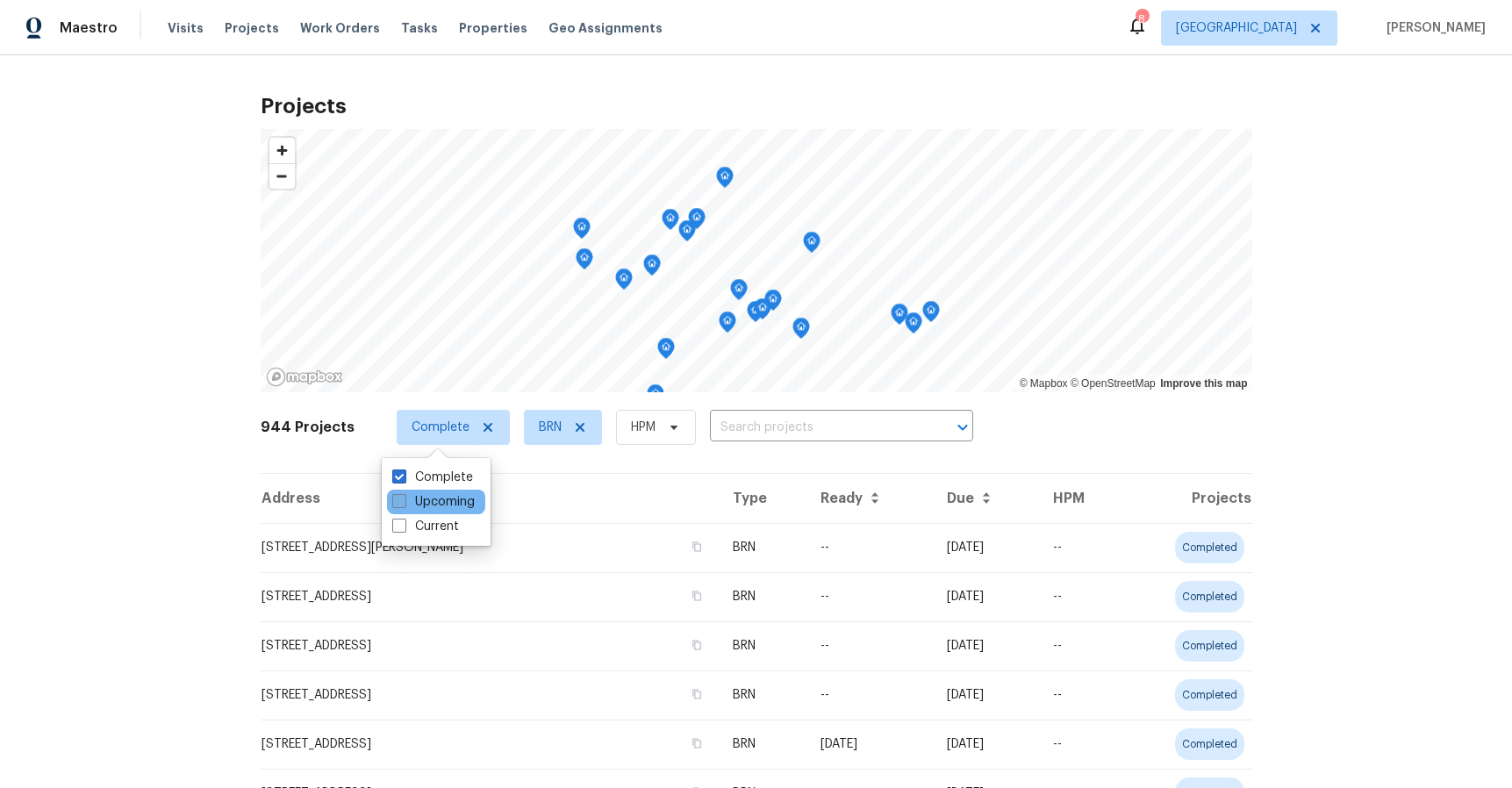
click at [450, 502] on label "Upcoming" at bounding box center [433, 502] width 82 height 17
click at [404, 502] on input "Upcoming" at bounding box center [398, 499] width 12 height 12
checkbox input "true"
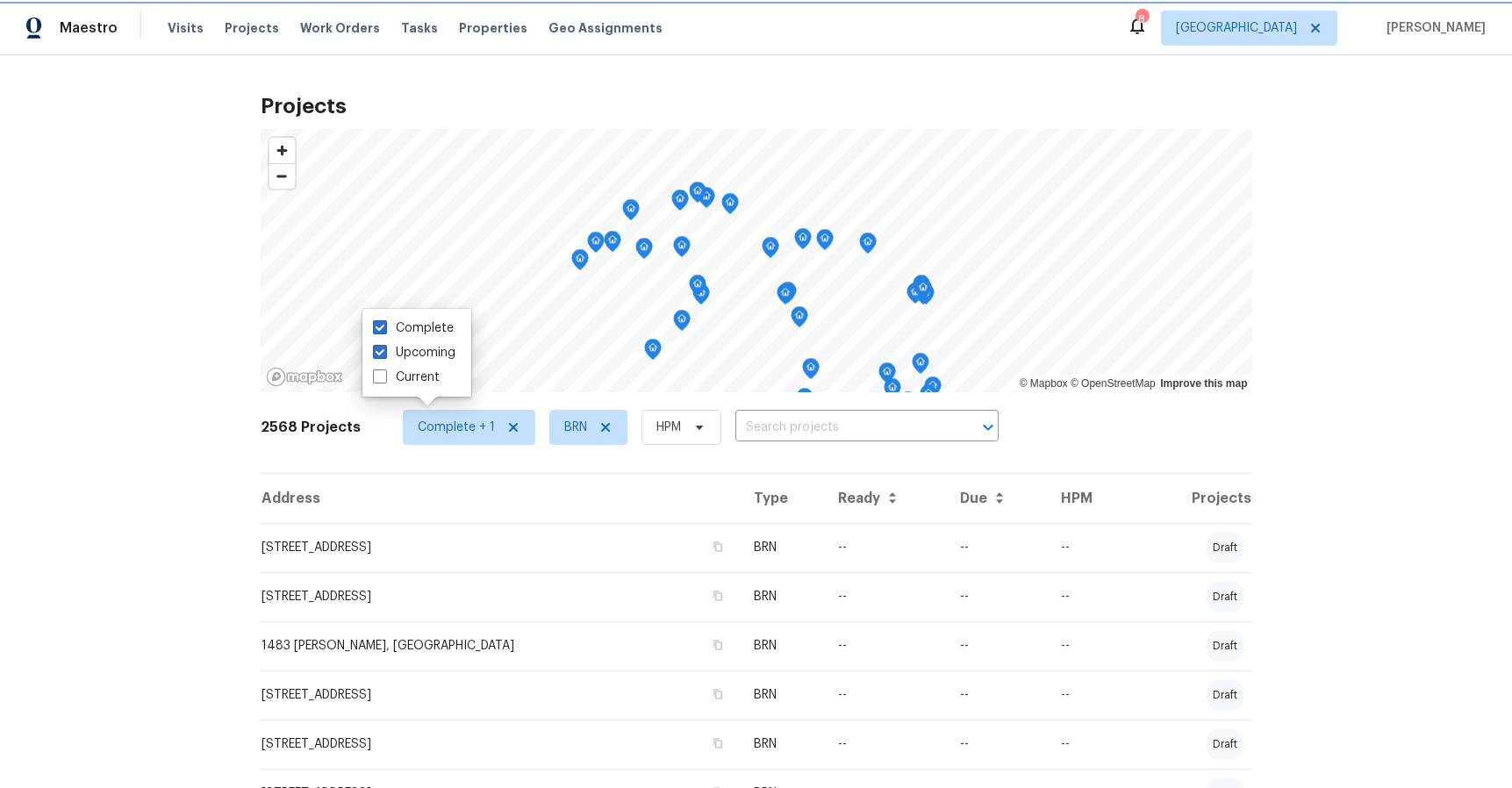
click at [422, 429] on span "Complete + 1" at bounding box center [456, 427] width 78 height 17
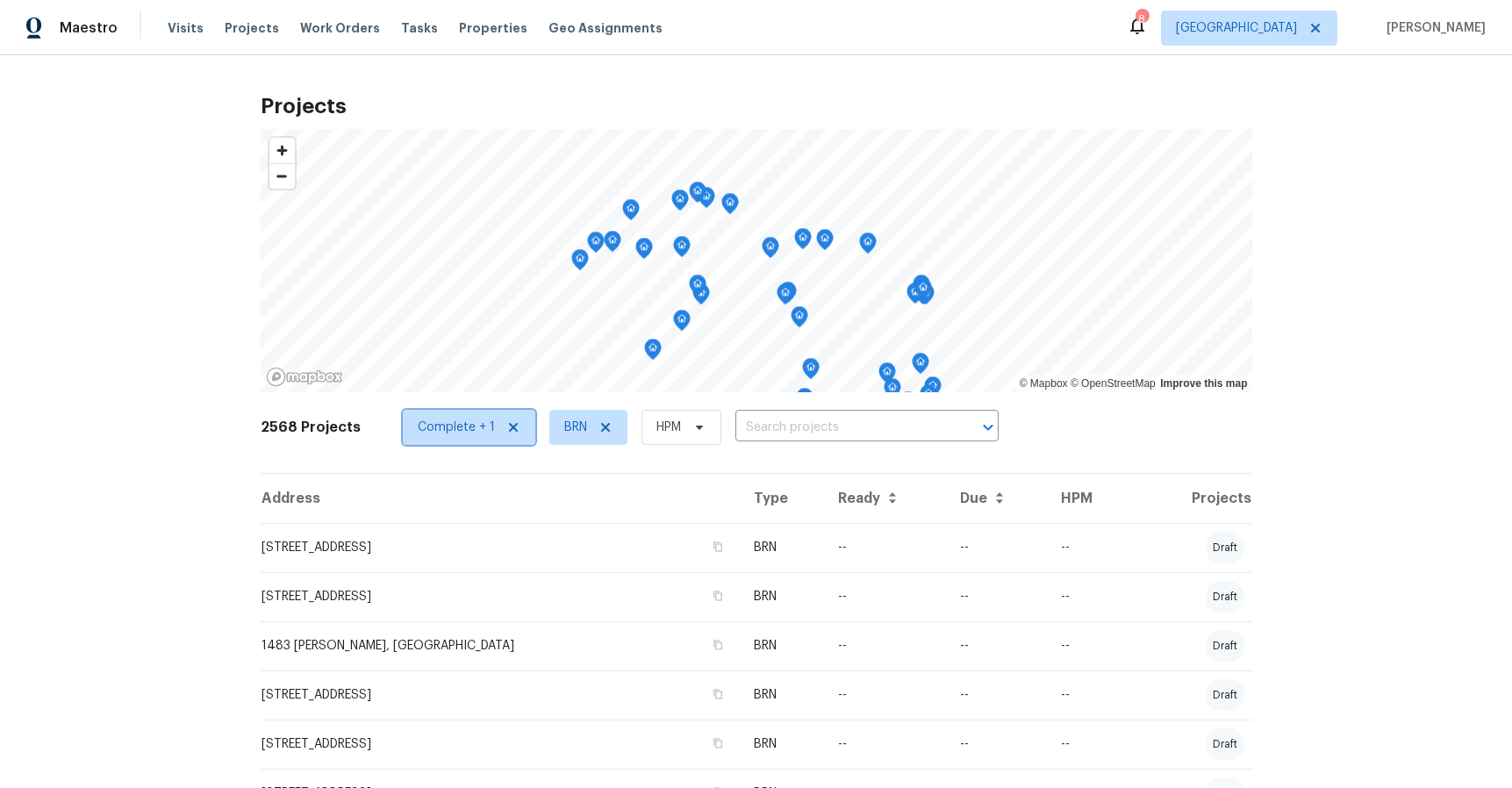
click at [506, 421] on icon at bounding box center [513, 427] width 14 height 14
click at [606, 425] on icon at bounding box center [612, 427] width 14 height 14
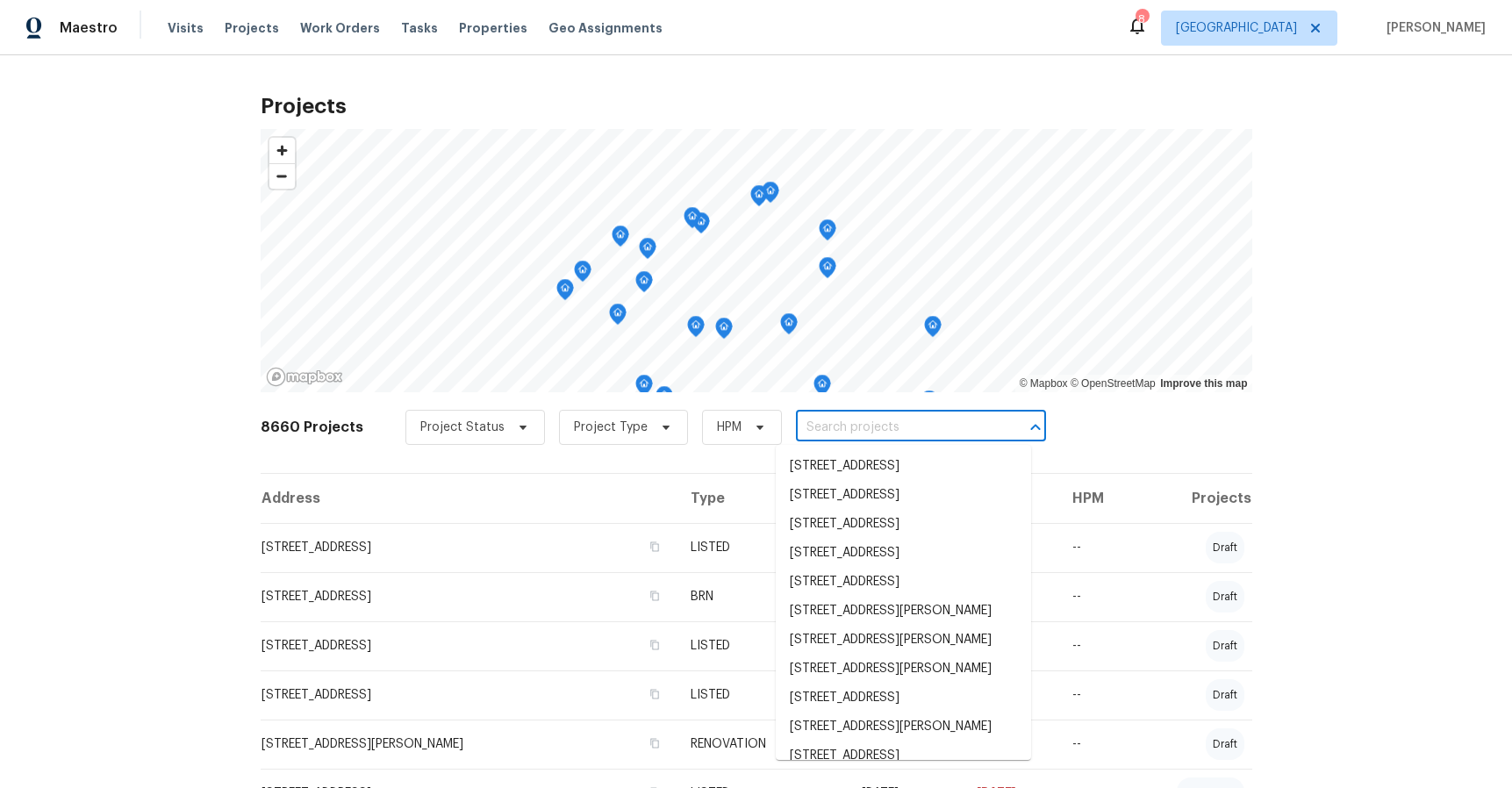
scroll to position [3902, 0]
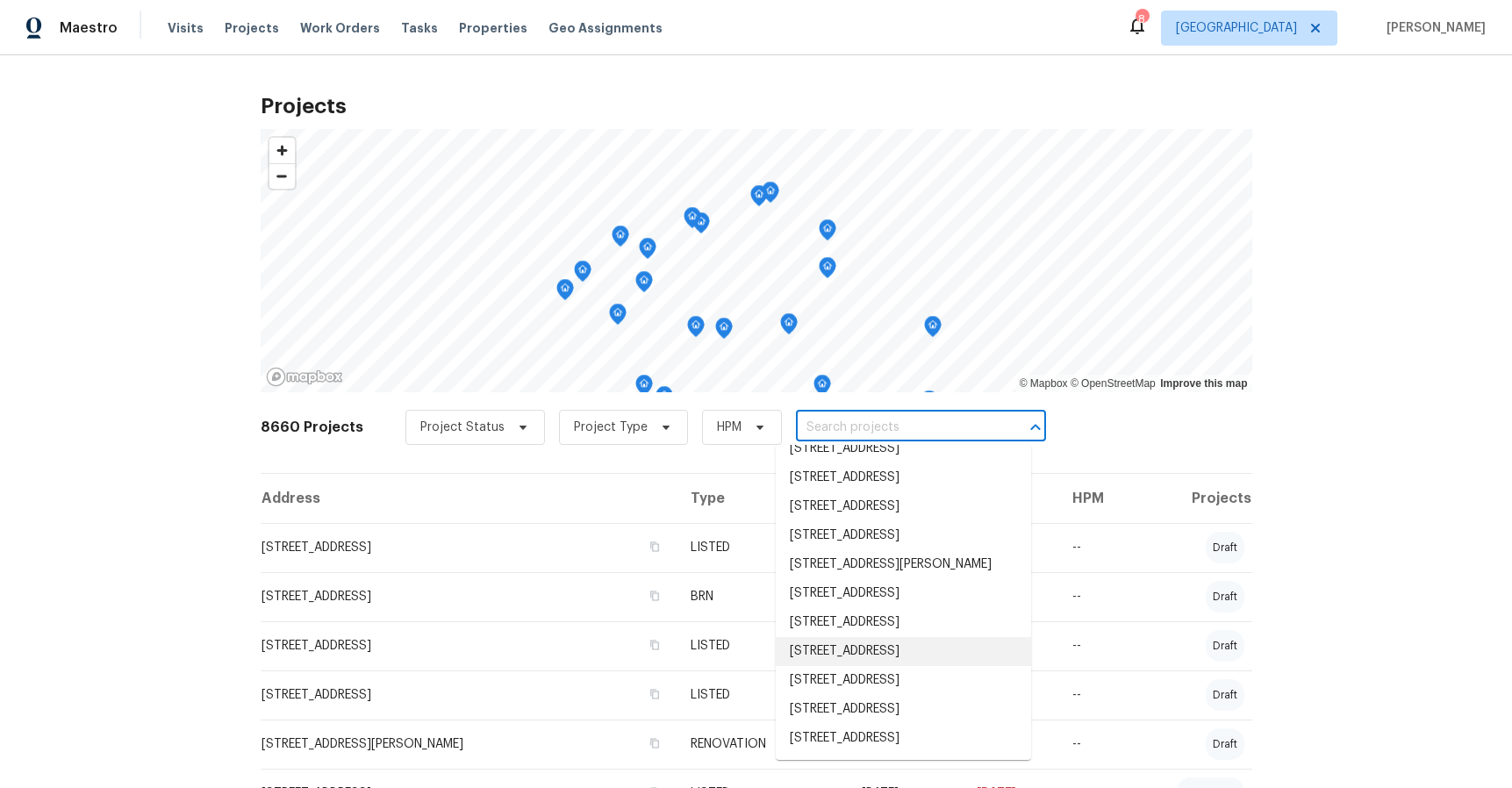
click at [801, 420] on input "text" at bounding box center [896, 428] width 201 height 27
paste input "Lake Elsinore"
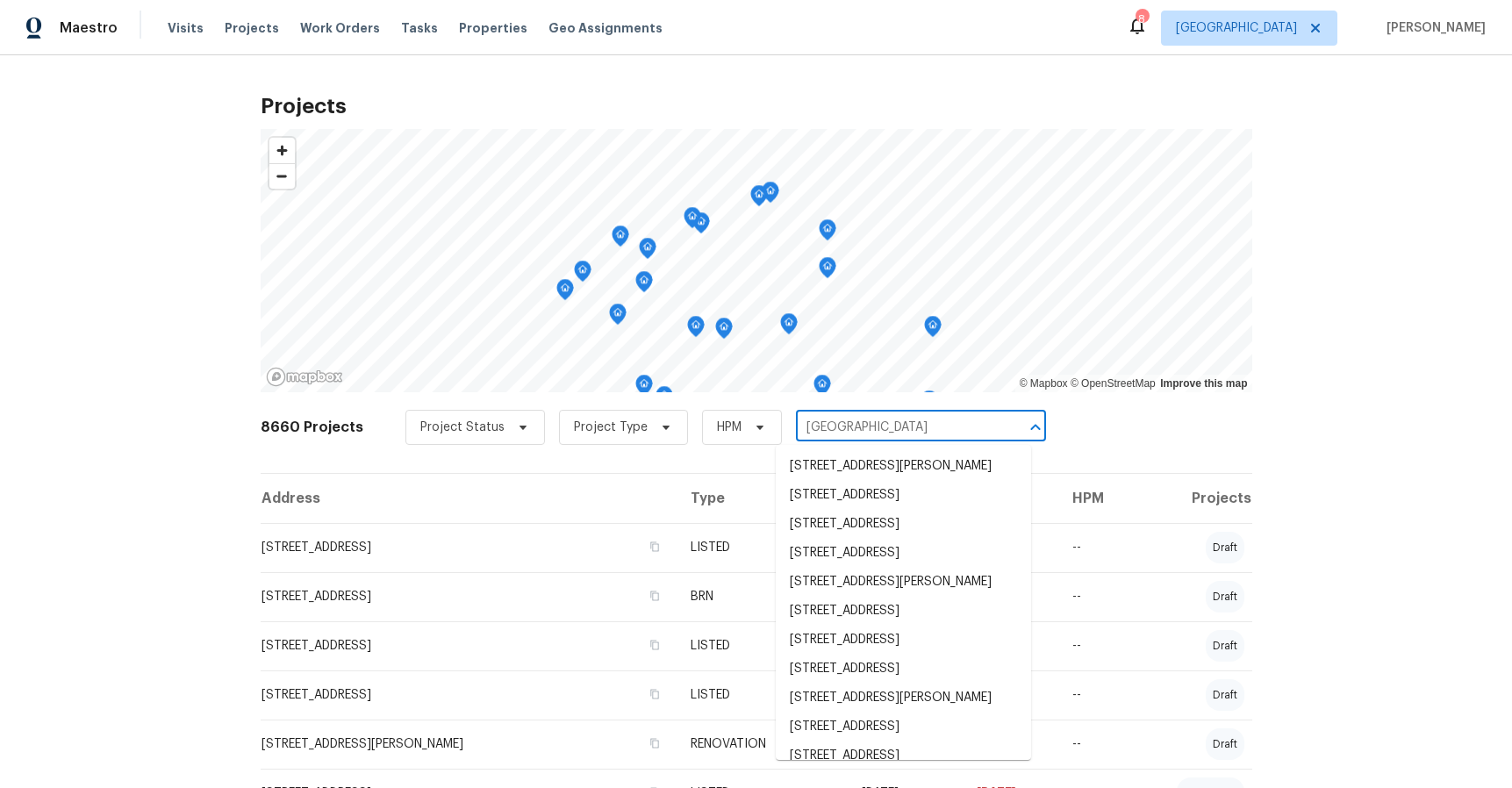
click at [796, 428] on input "Lake Elsinore" at bounding box center [896, 428] width 201 height 27
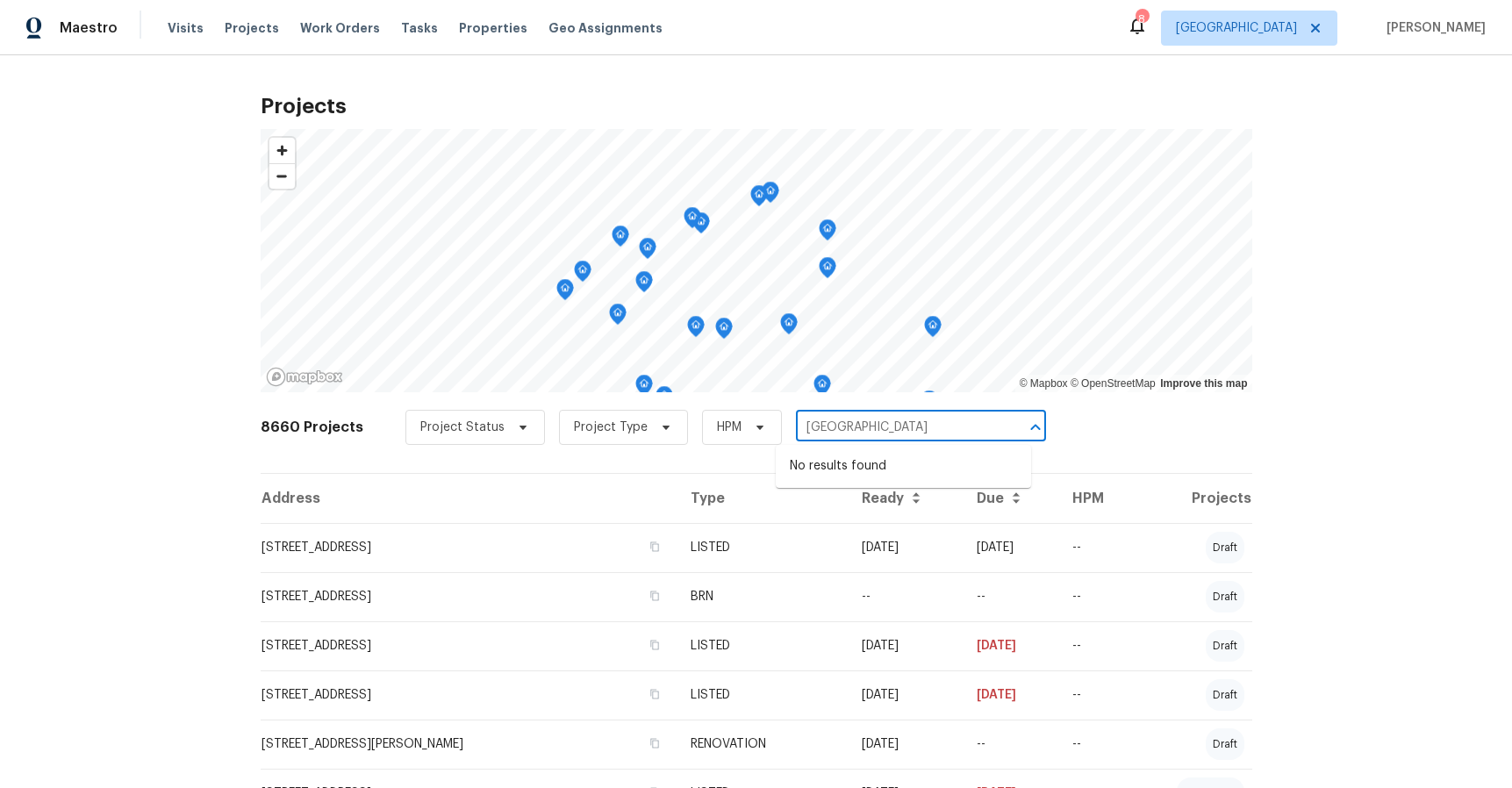
click at [803, 429] on input "tulsi Lake Elsinore" at bounding box center [896, 428] width 201 height 27
click at [880, 429] on input "Tulsi Lake Elsinore" at bounding box center [896, 428] width 201 height 27
drag, startPoint x: 880, startPoint y: 429, endPoint x: 822, endPoint y: 429, distance: 58.0
click at [822, 429] on input "Tulsi Lake Elsinore" at bounding box center [896, 428] width 201 height 27
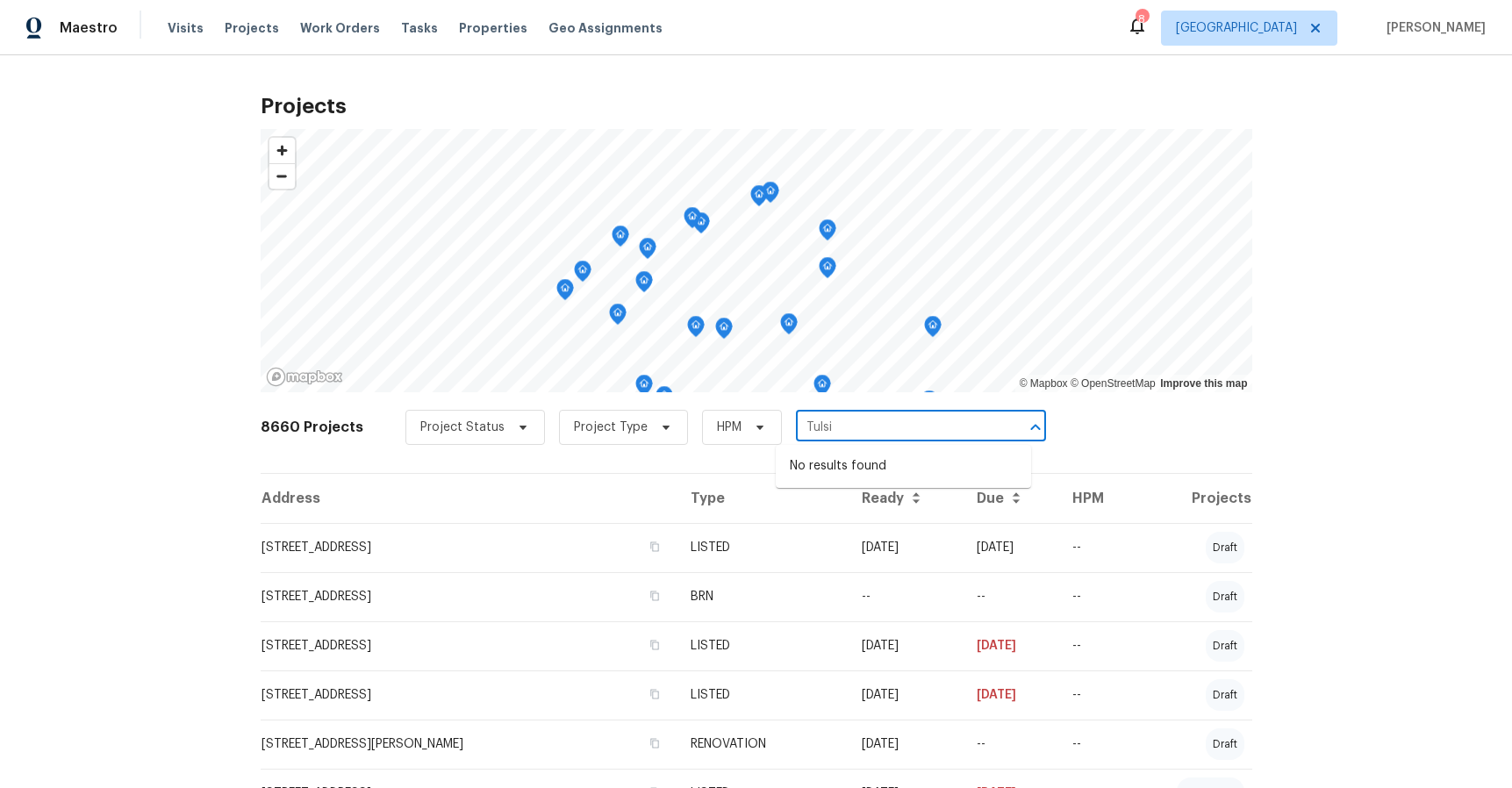
type input "Tuls"
click at [822, 429] on input "Tuls" at bounding box center [896, 428] width 201 height 27
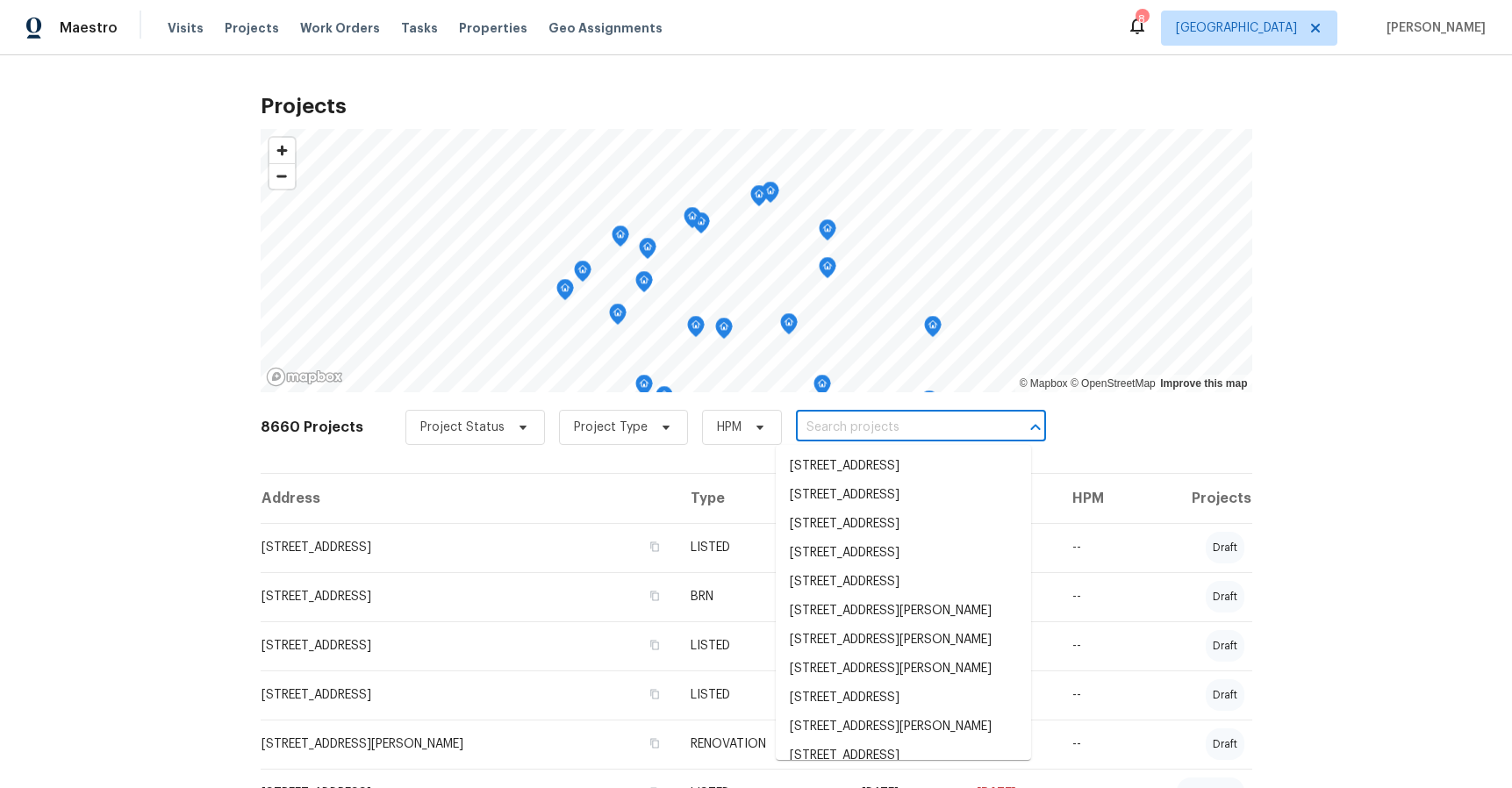
click at [1310, 267] on div "Projects © Mapbox © OpenStreetMap Improve this map 8660 Projects Project Status…" at bounding box center [756, 421] width 1512 height 732
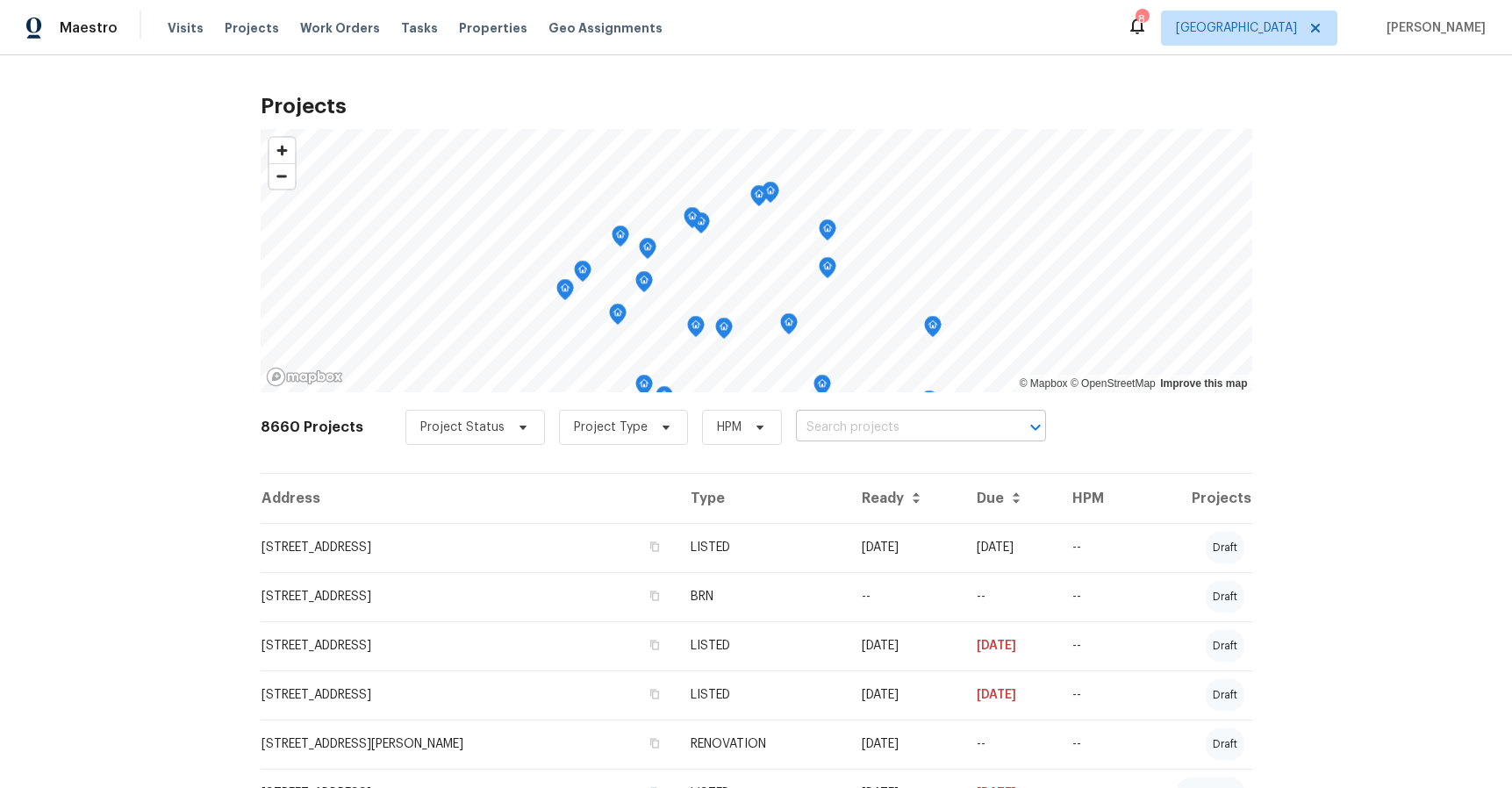
click at [867, 422] on input "text" at bounding box center [896, 428] width 201 height 27
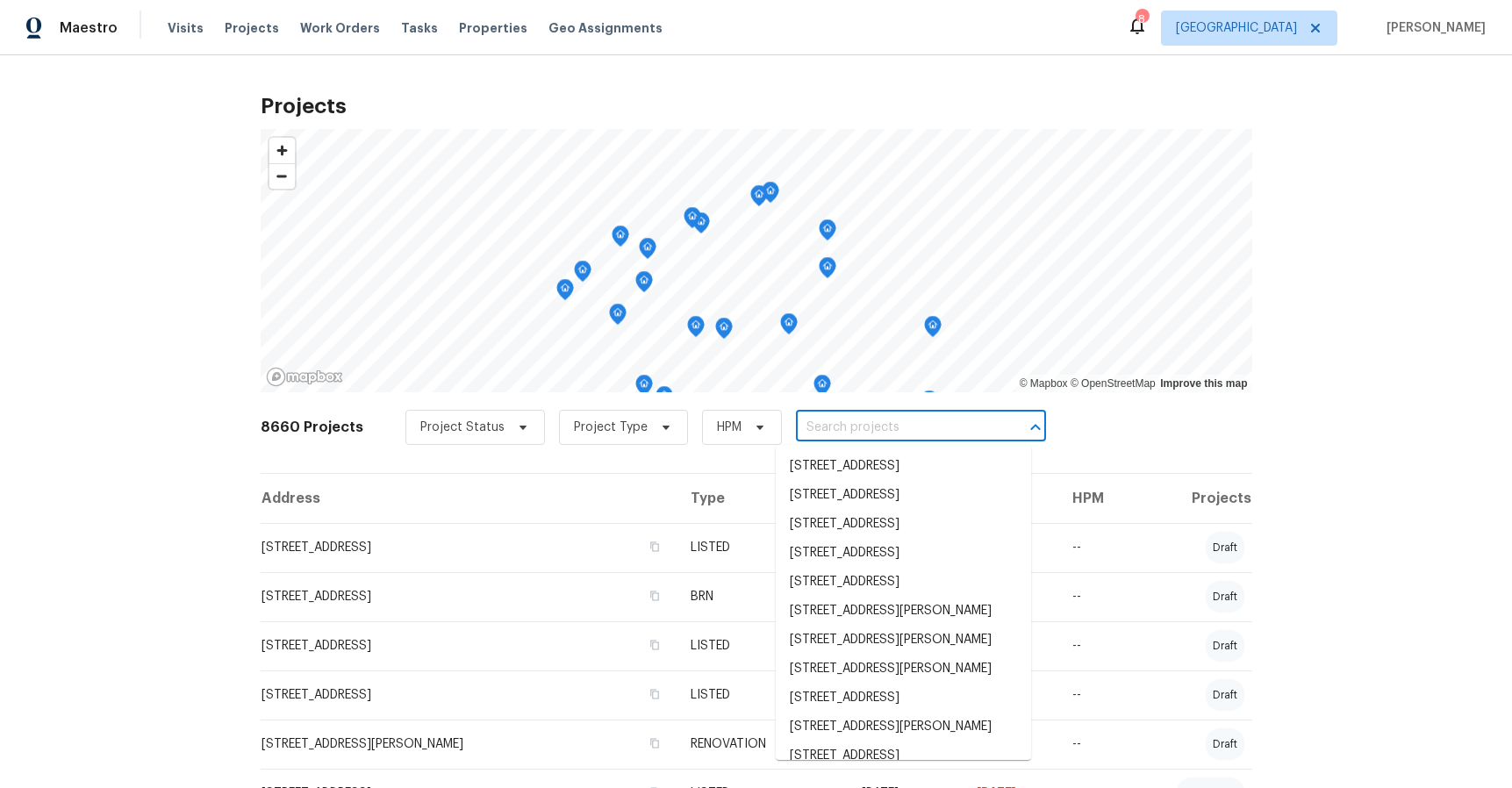
paste input "35232"
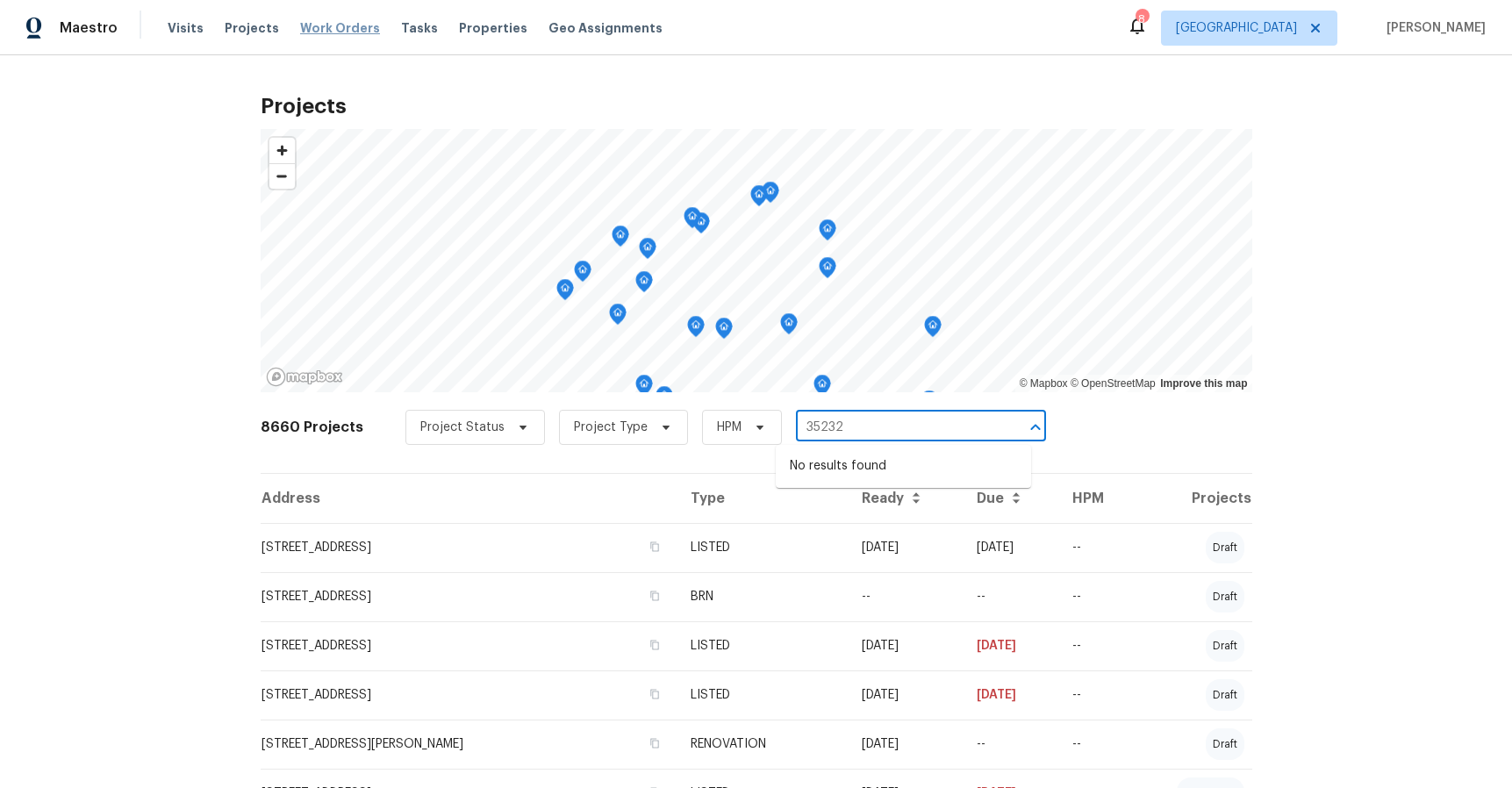
type input "35232"
click at [330, 20] on span "Work Orders" at bounding box center [340, 27] width 80 height 17
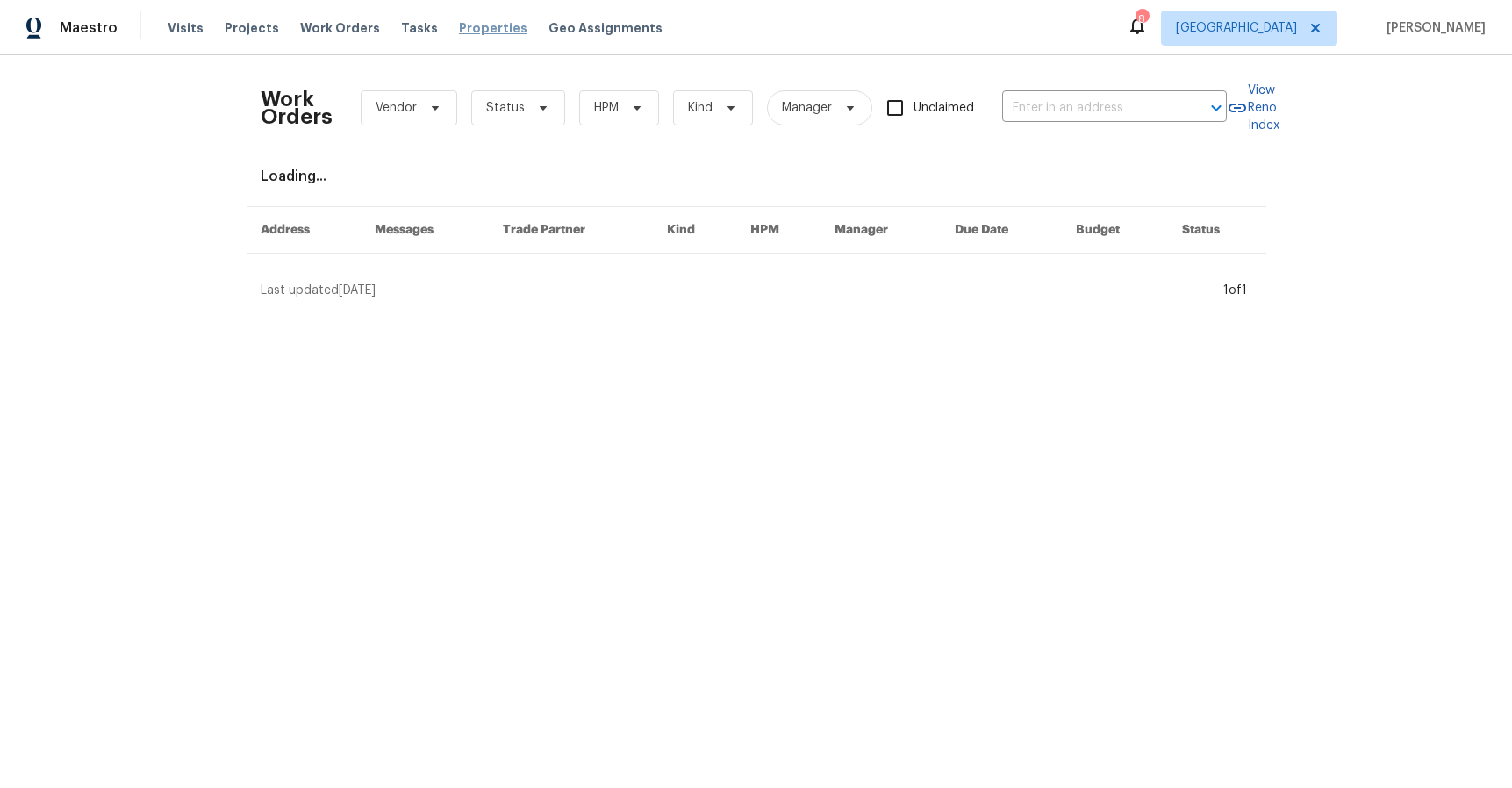
click at [475, 36] on span "Properties" at bounding box center [492, 27] width 68 height 17
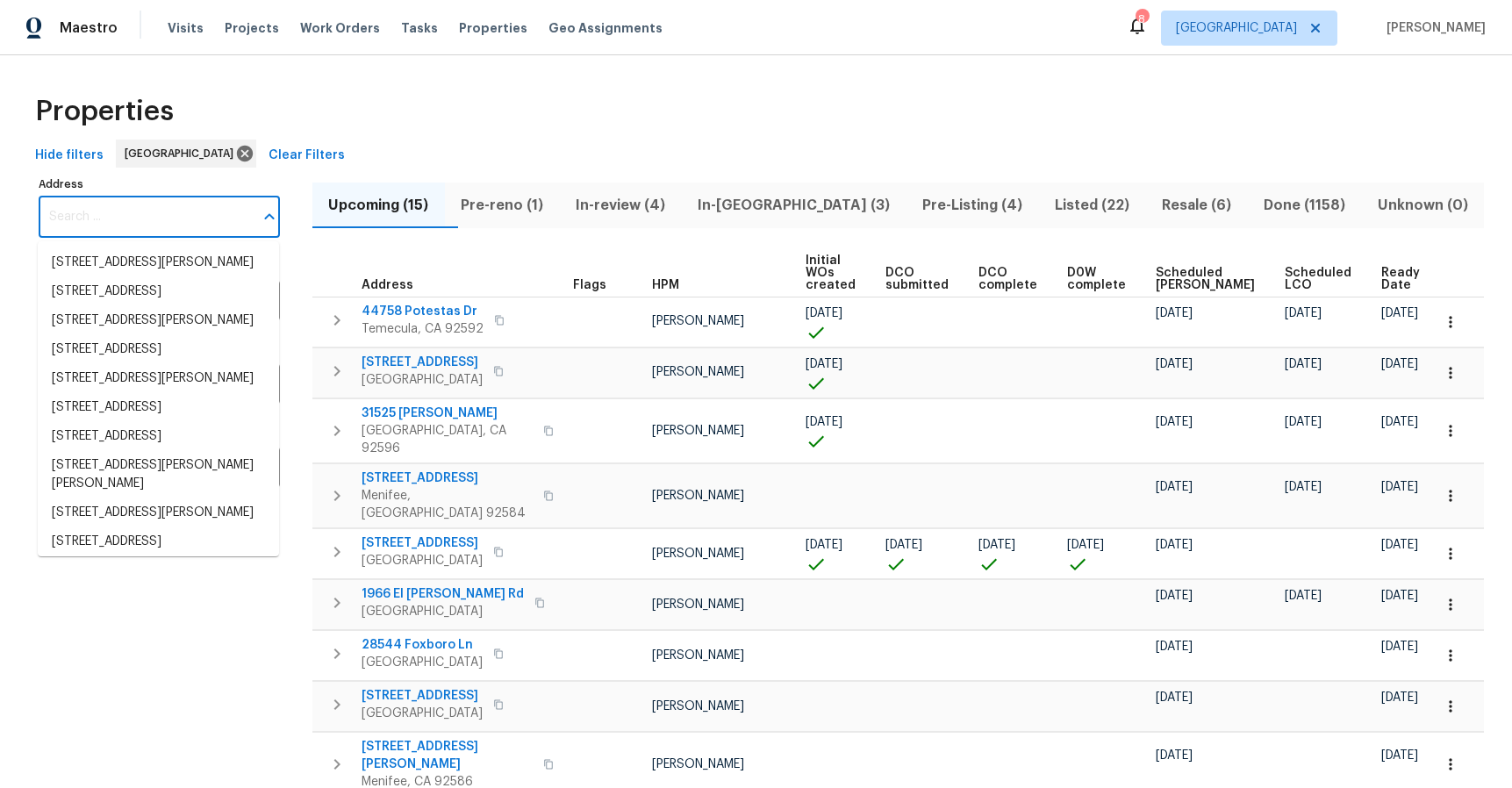
click at [123, 214] on input "Address" at bounding box center [146, 217] width 215 height 41
paste input "35232"
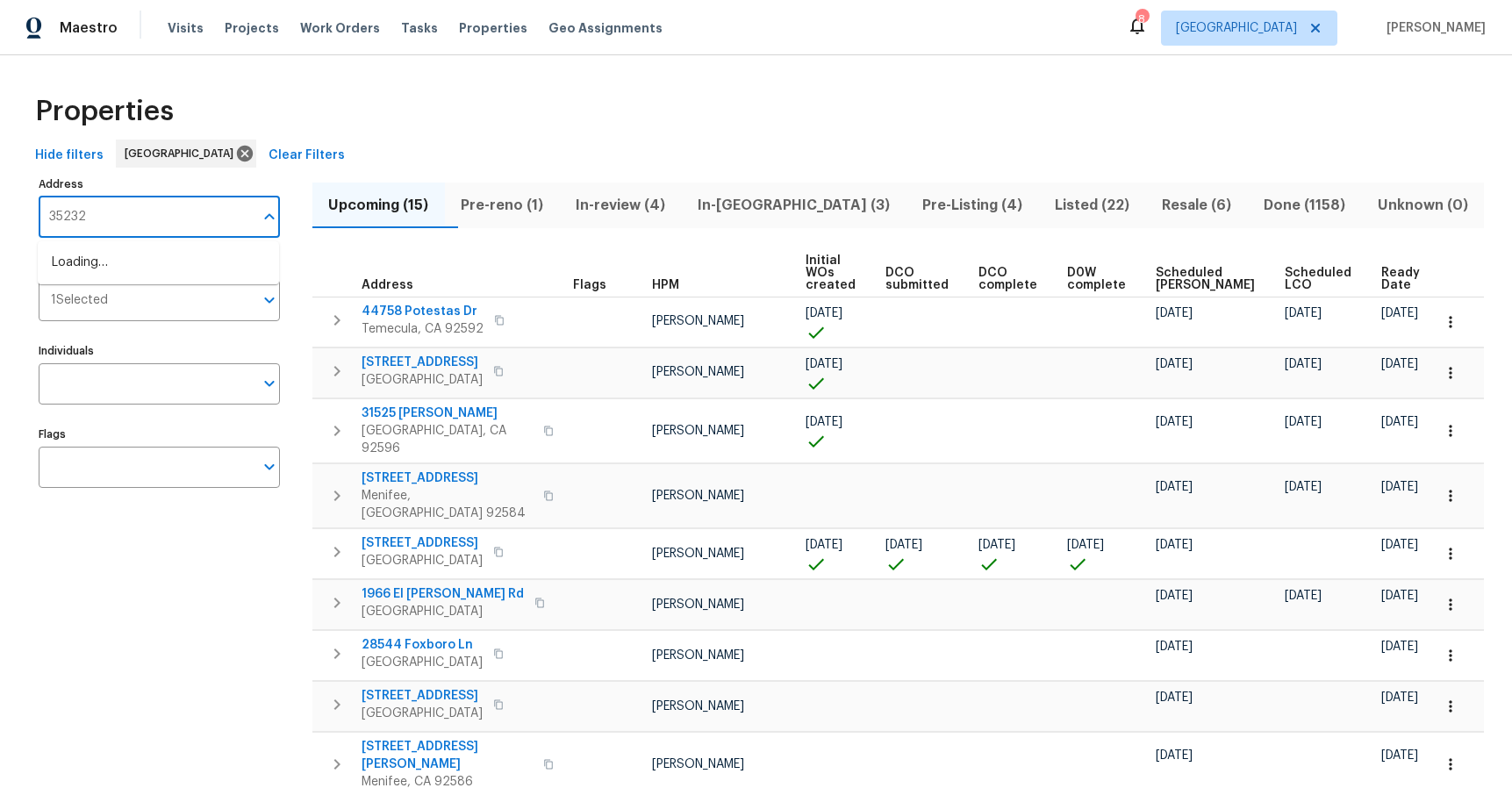
type input "35232"
click at [150, 268] on li "35232 Tulsi Ct Lake Elsinore CA 92532" at bounding box center [158, 263] width 242 height 29
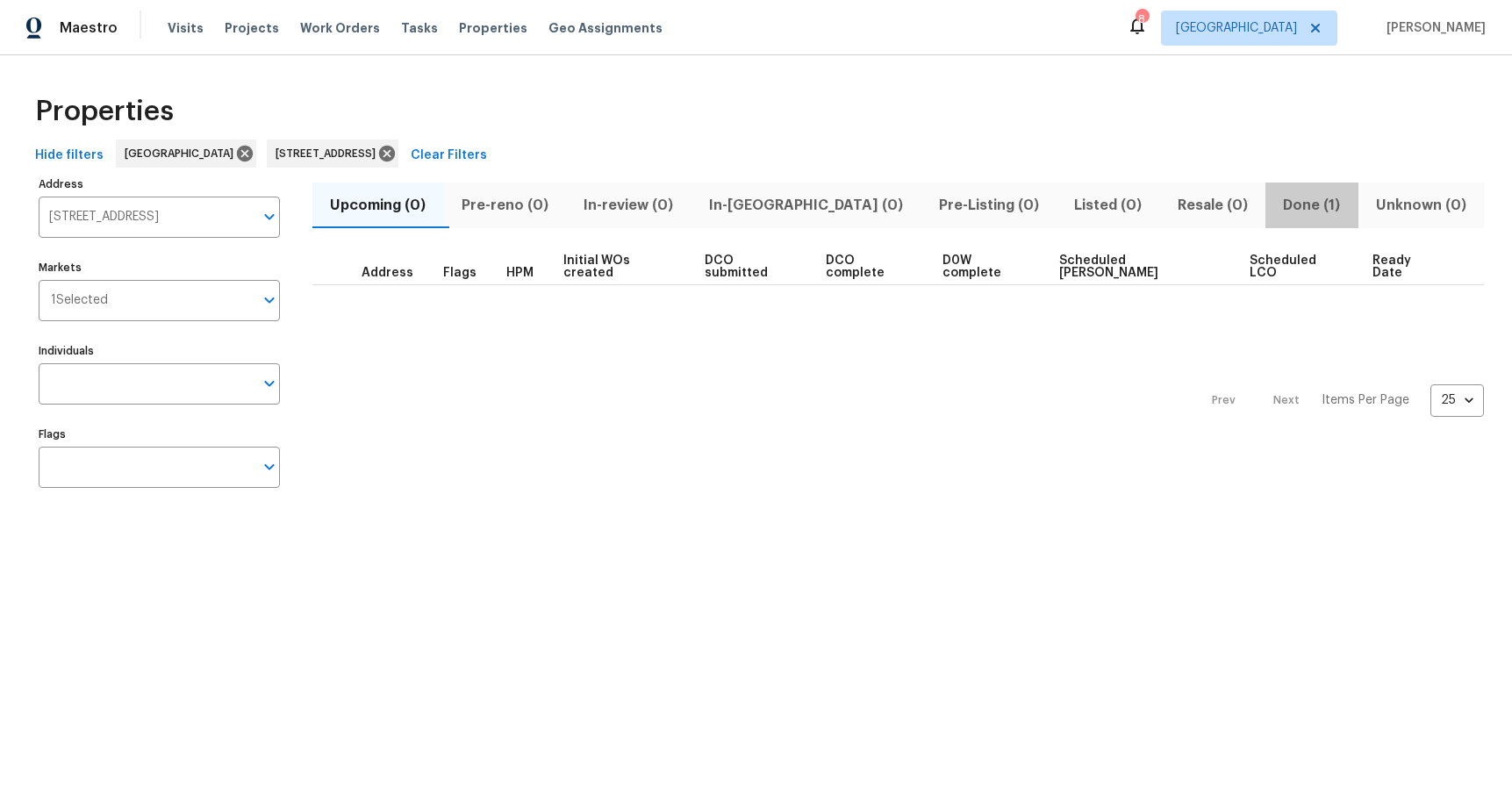
click at [1276, 205] on span "Done (1)" at bounding box center [1311, 205] width 72 height 25
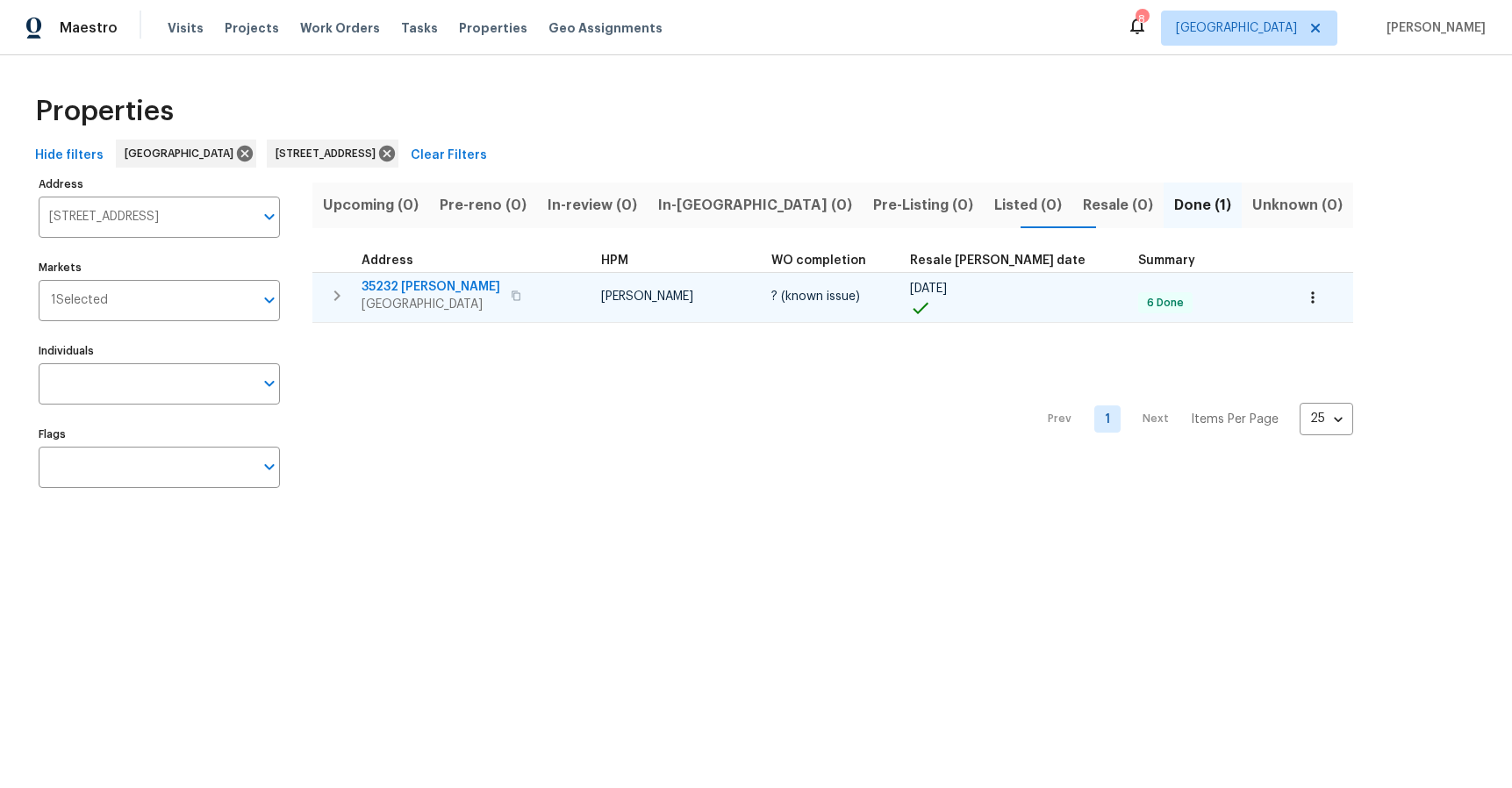
click at [338, 293] on icon "button" at bounding box center [337, 296] width 21 height 21
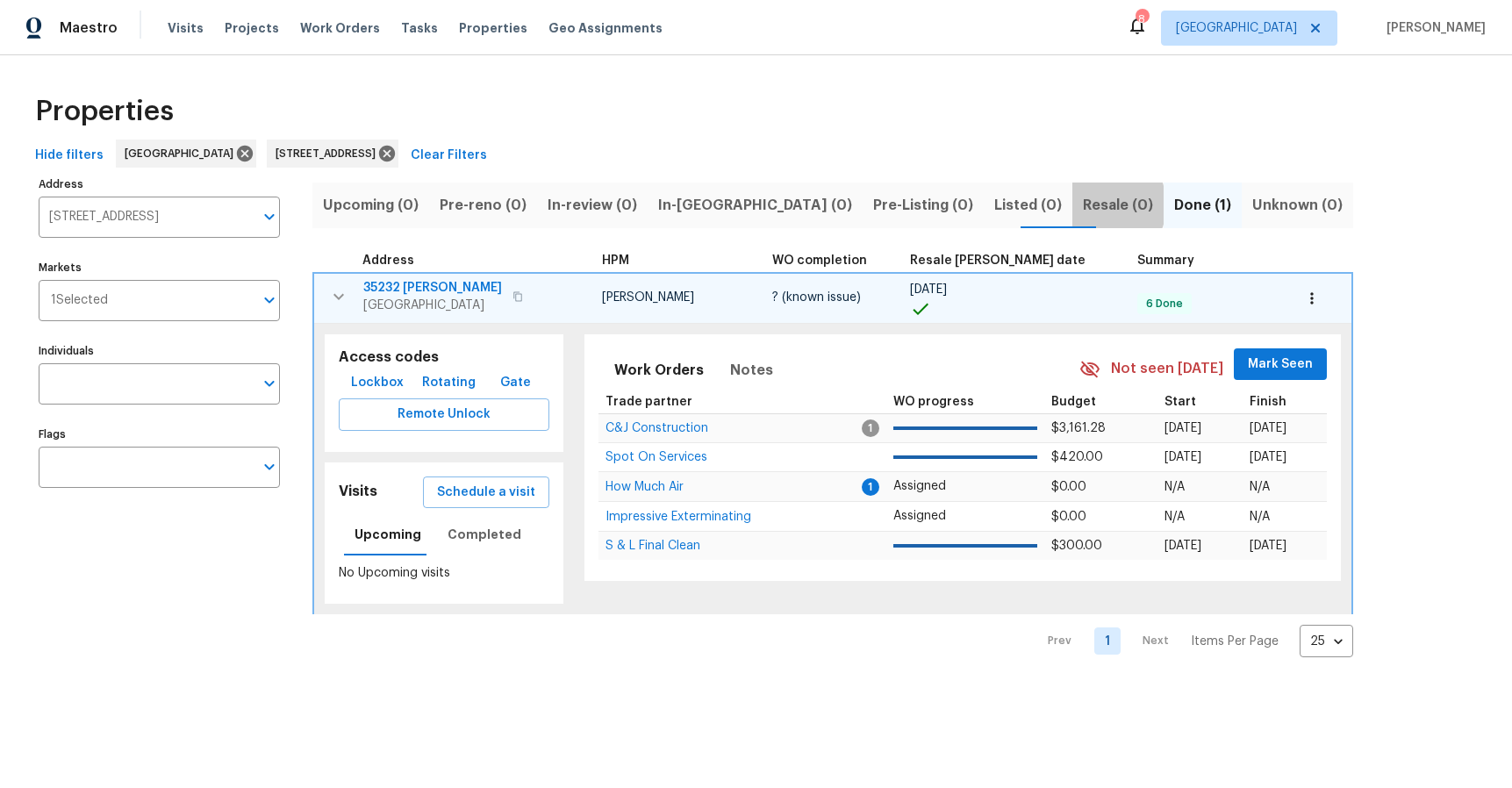
click at [1082, 204] on span "Resale (0)" at bounding box center [1117, 205] width 70 height 25
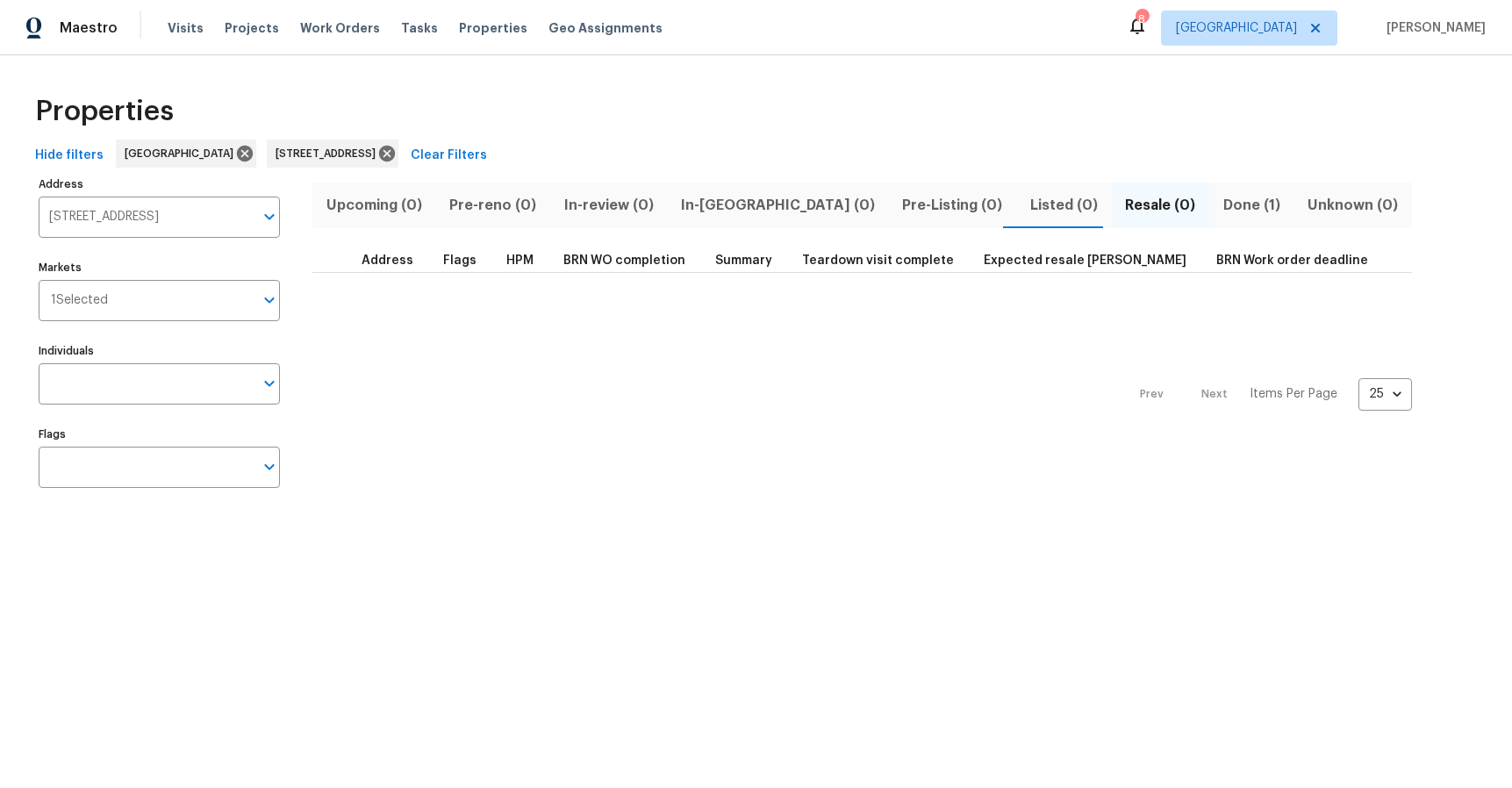
click at [1219, 210] on span "Done (1)" at bounding box center [1250, 205] width 63 height 25
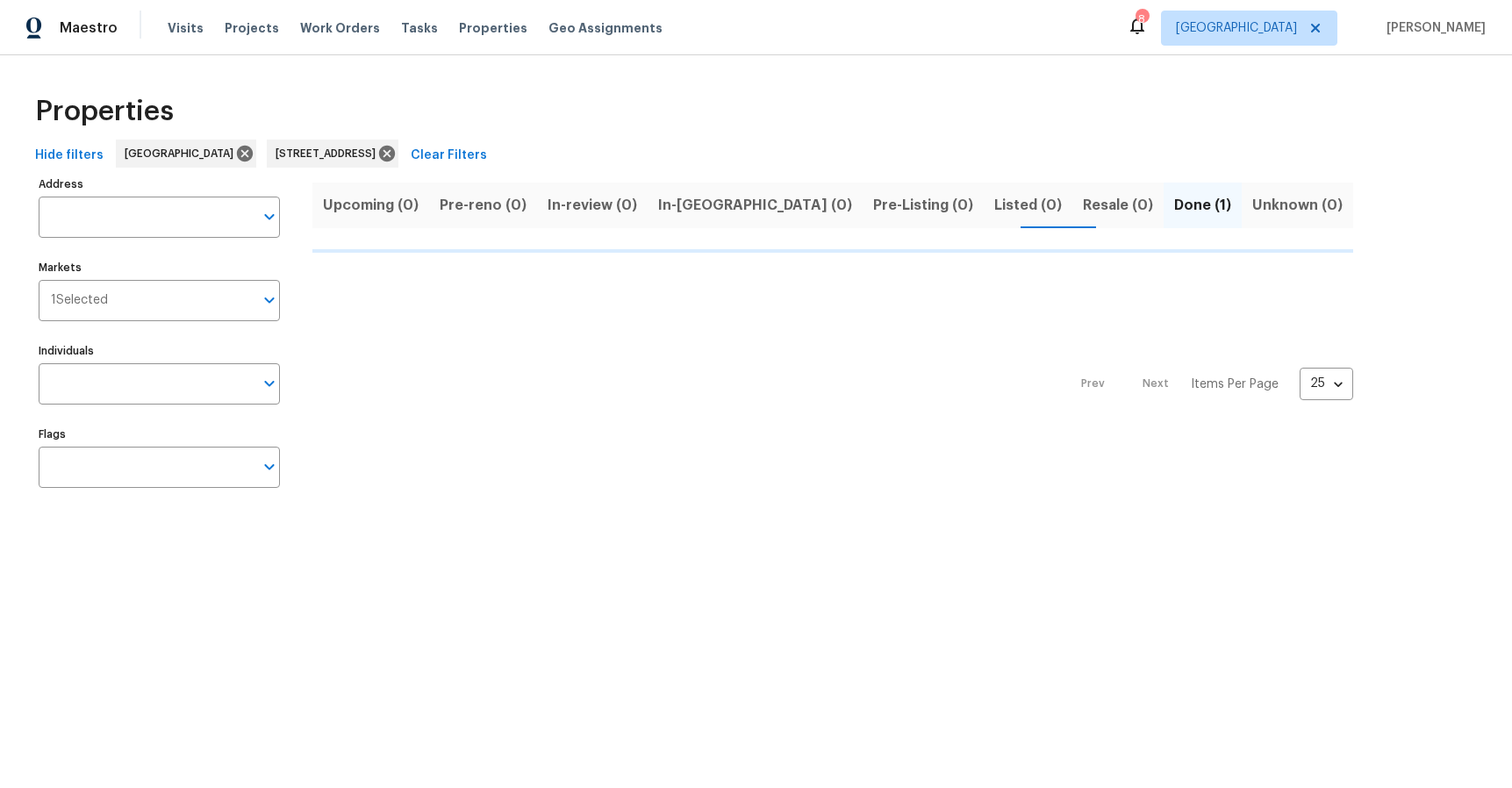
type input "35232 Tulsi Ct Lake Elsinore CA 92532"
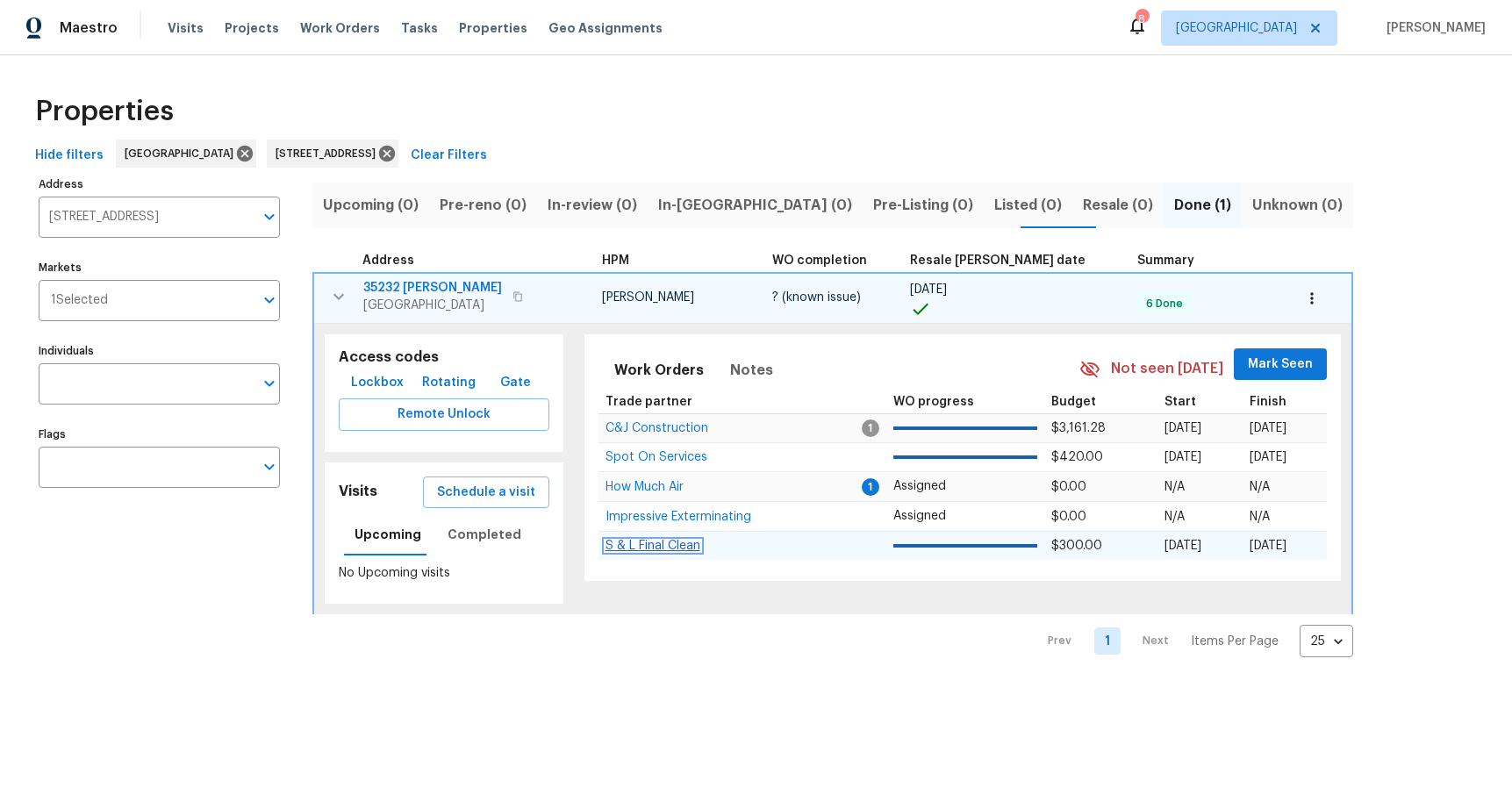
click at [611, 545] on span "S & L Final Clean" at bounding box center [653, 545] width 95 height 12
click at [984, 218] on button "Listed (0)" at bounding box center [1028, 205] width 88 height 46
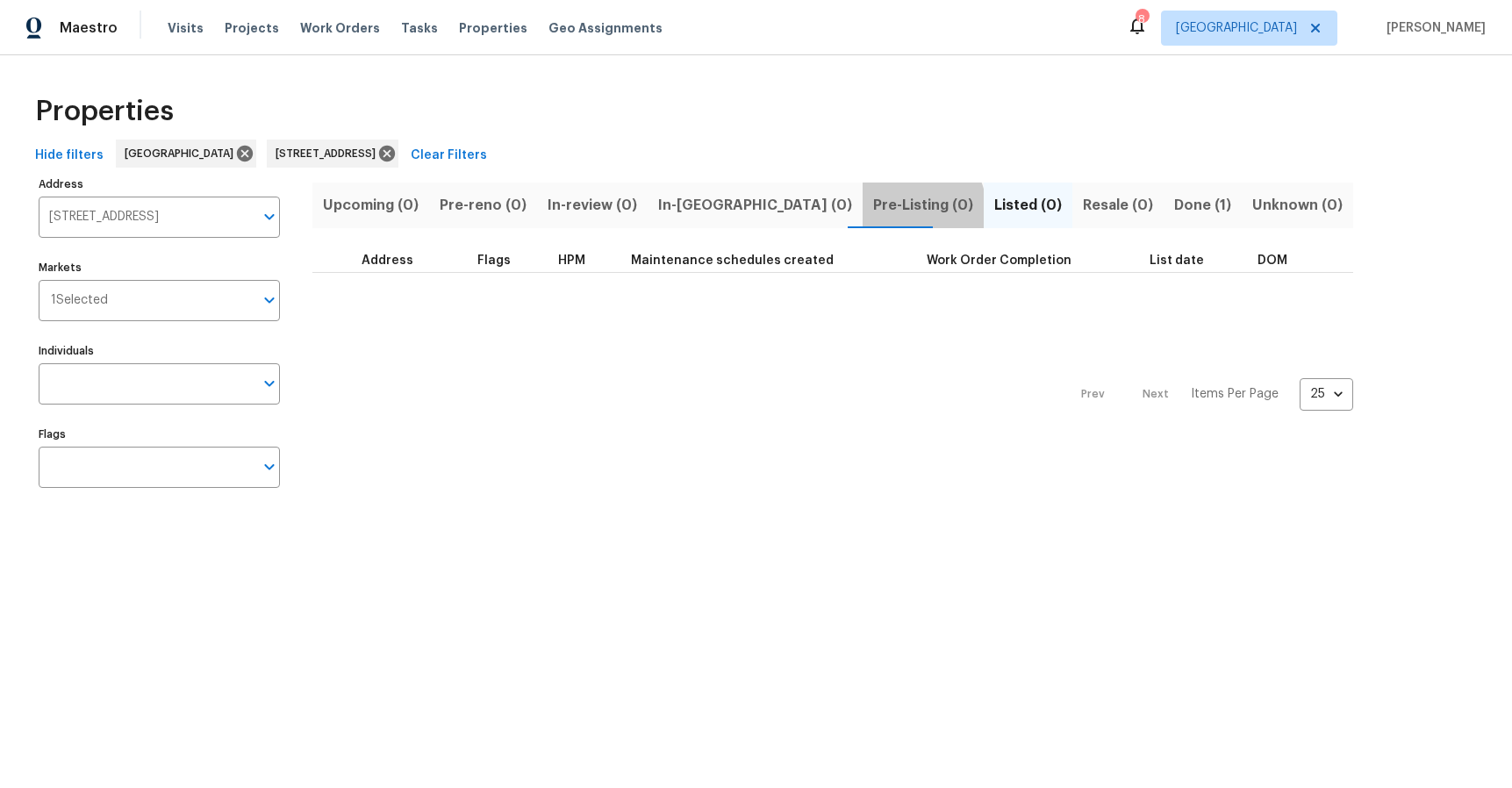
click at [873, 213] on span "Pre-Listing (0)" at bounding box center [923, 205] width 100 height 25
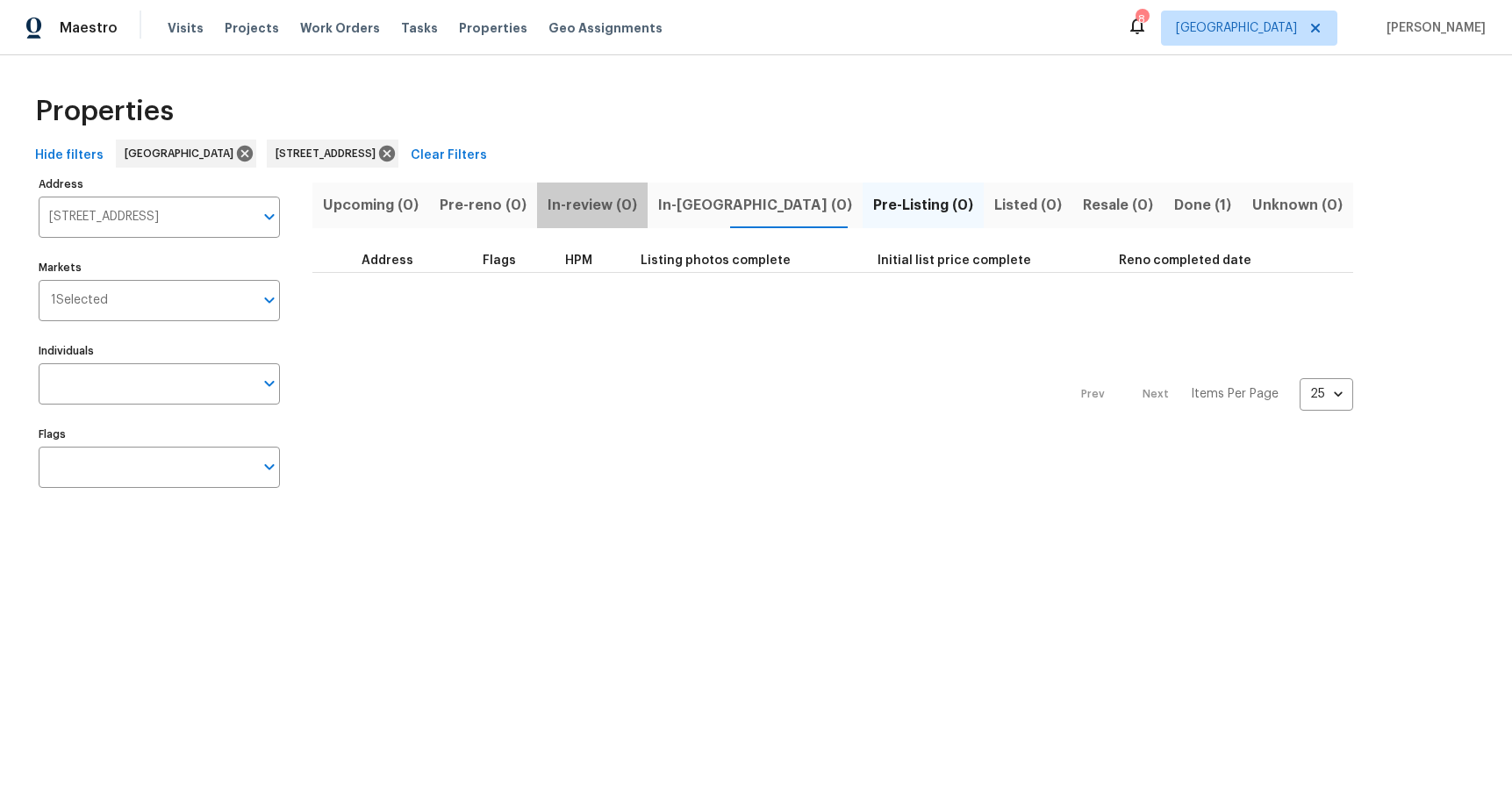
click at [630, 213] on button "In-review (0)" at bounding box center [592, 205] width 110 height 46
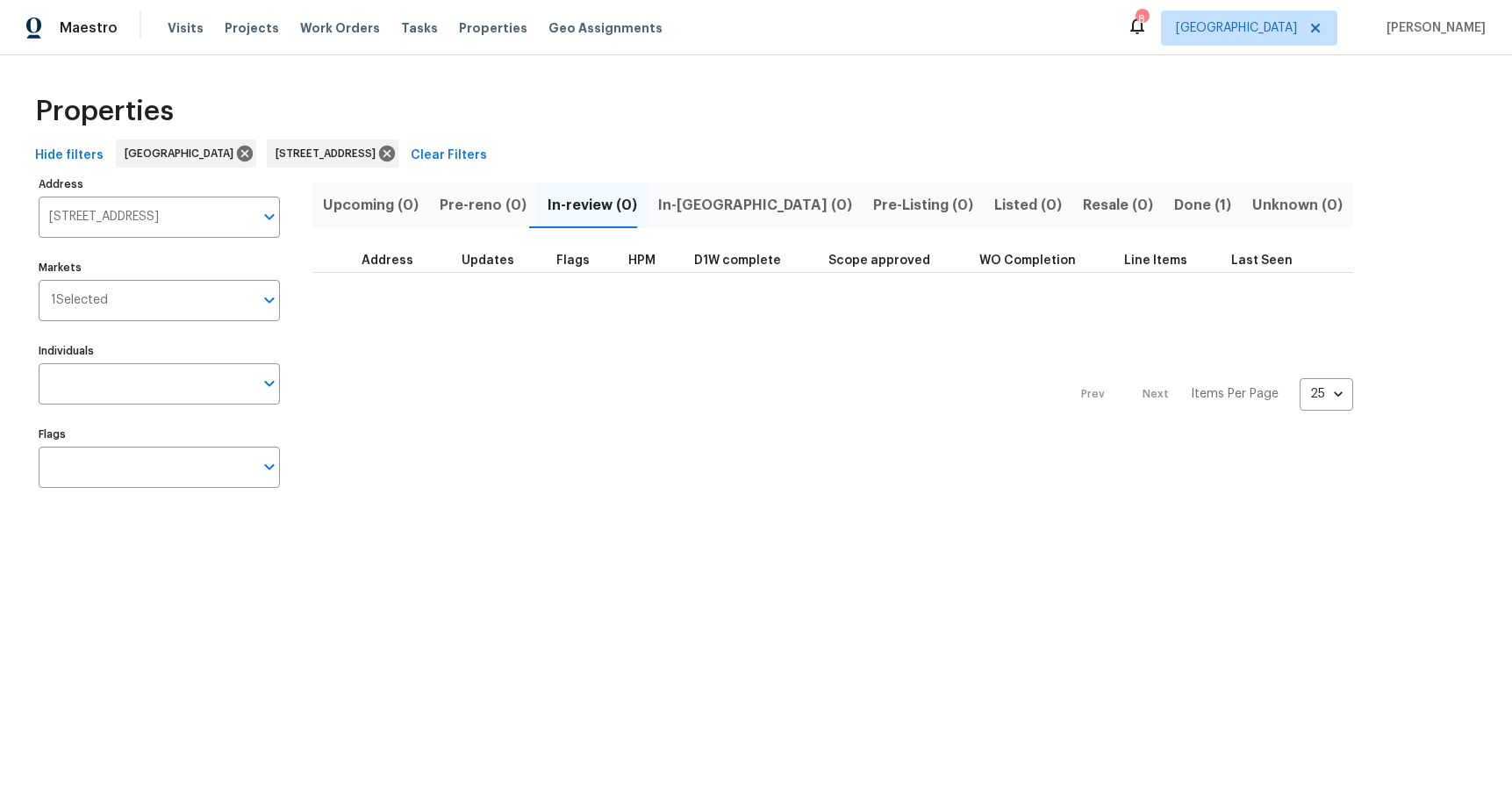
click at [658, 211] on span "In-reno (0)" at bounding box center [755, 205] width 194 height 25
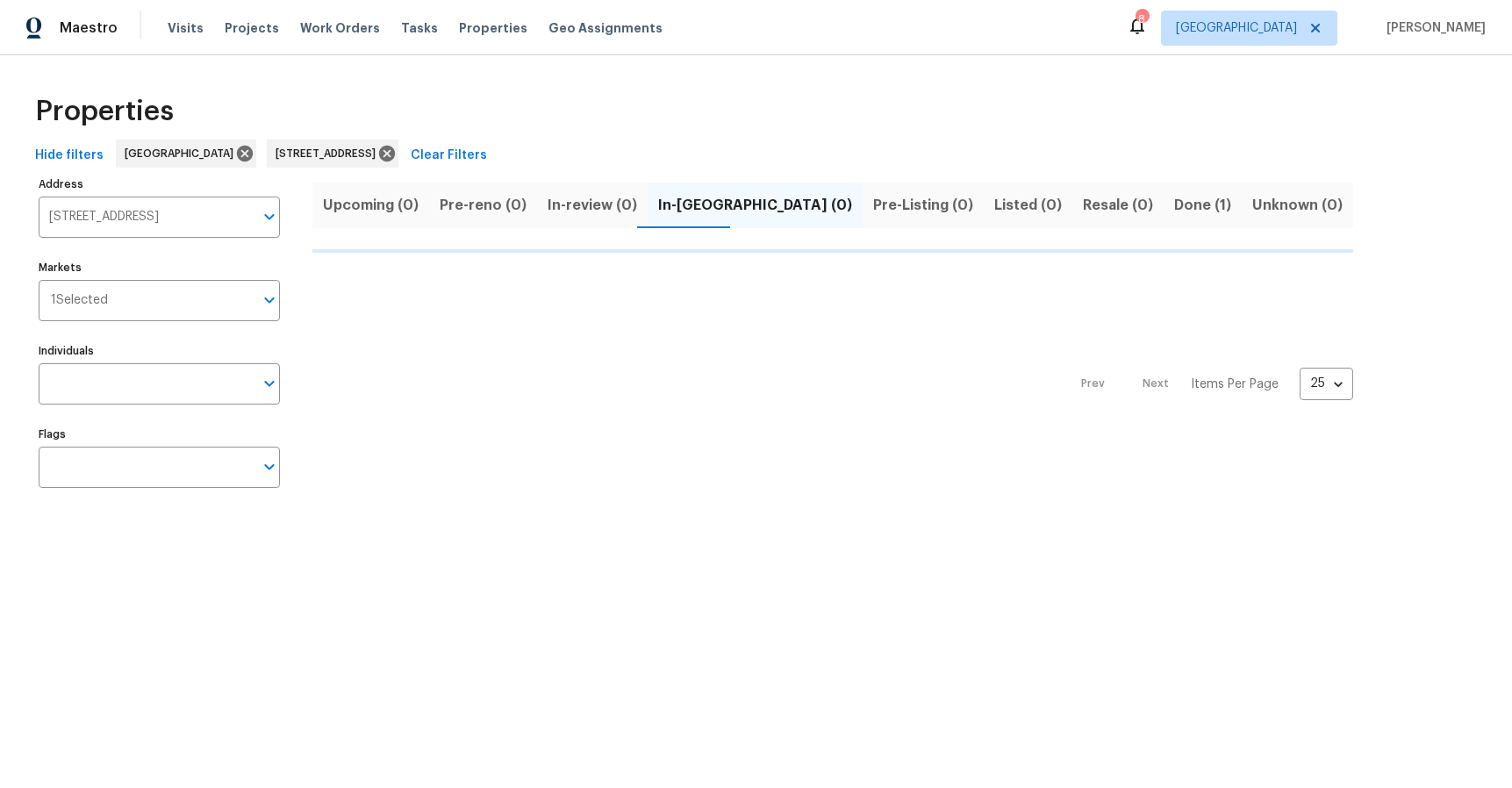
click at [774, 210] on span "In-reno (0)" at bounding box center [755, 205] width 194 height 25
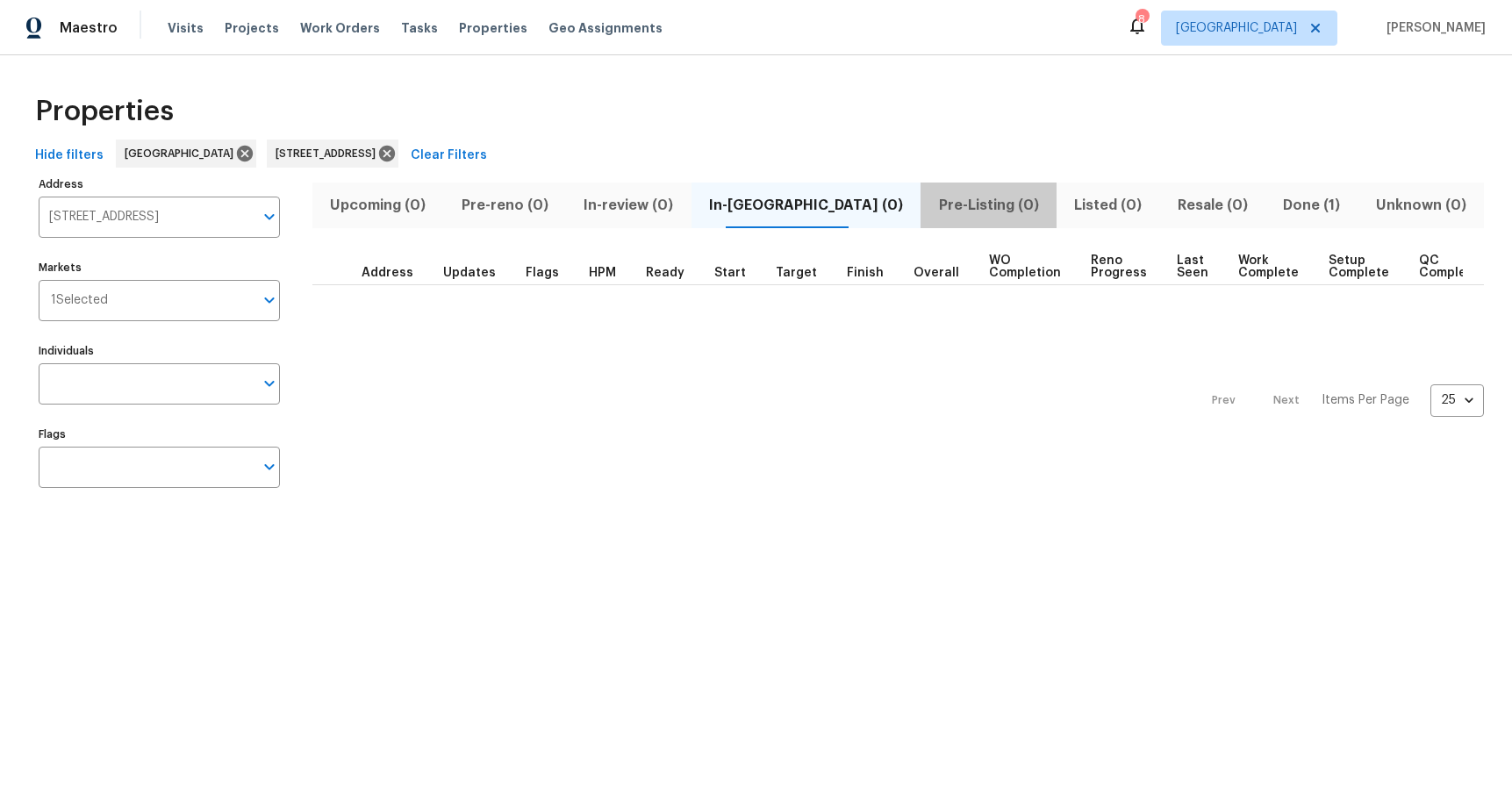
click at [972, 210] on span "Pre-Listing (0)" at bounding box center [989, 205] width 115 height 25
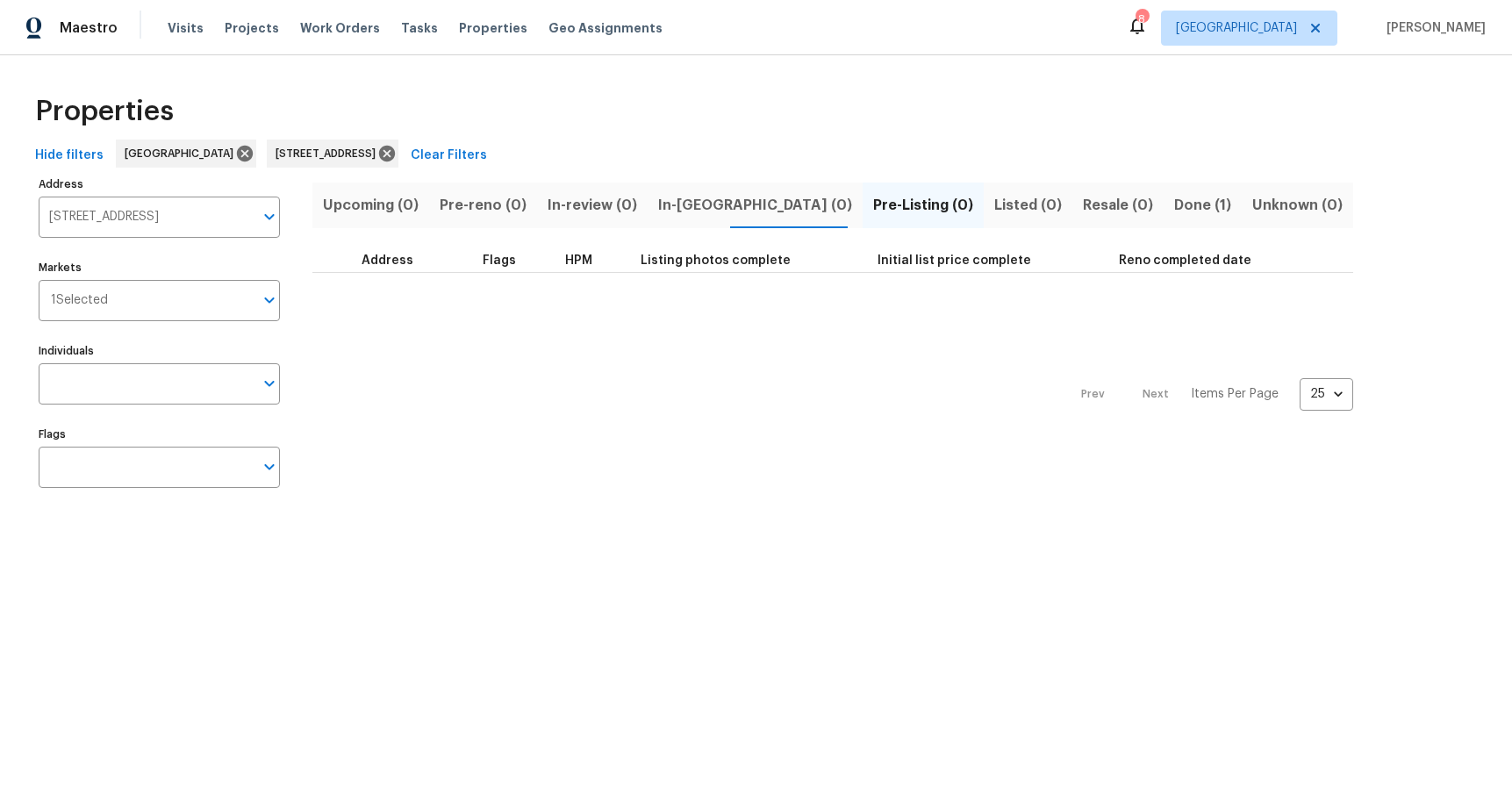
click at [1174, 206] on span "Done (1)" at bounding box center [1202, 205] width 57 height 25
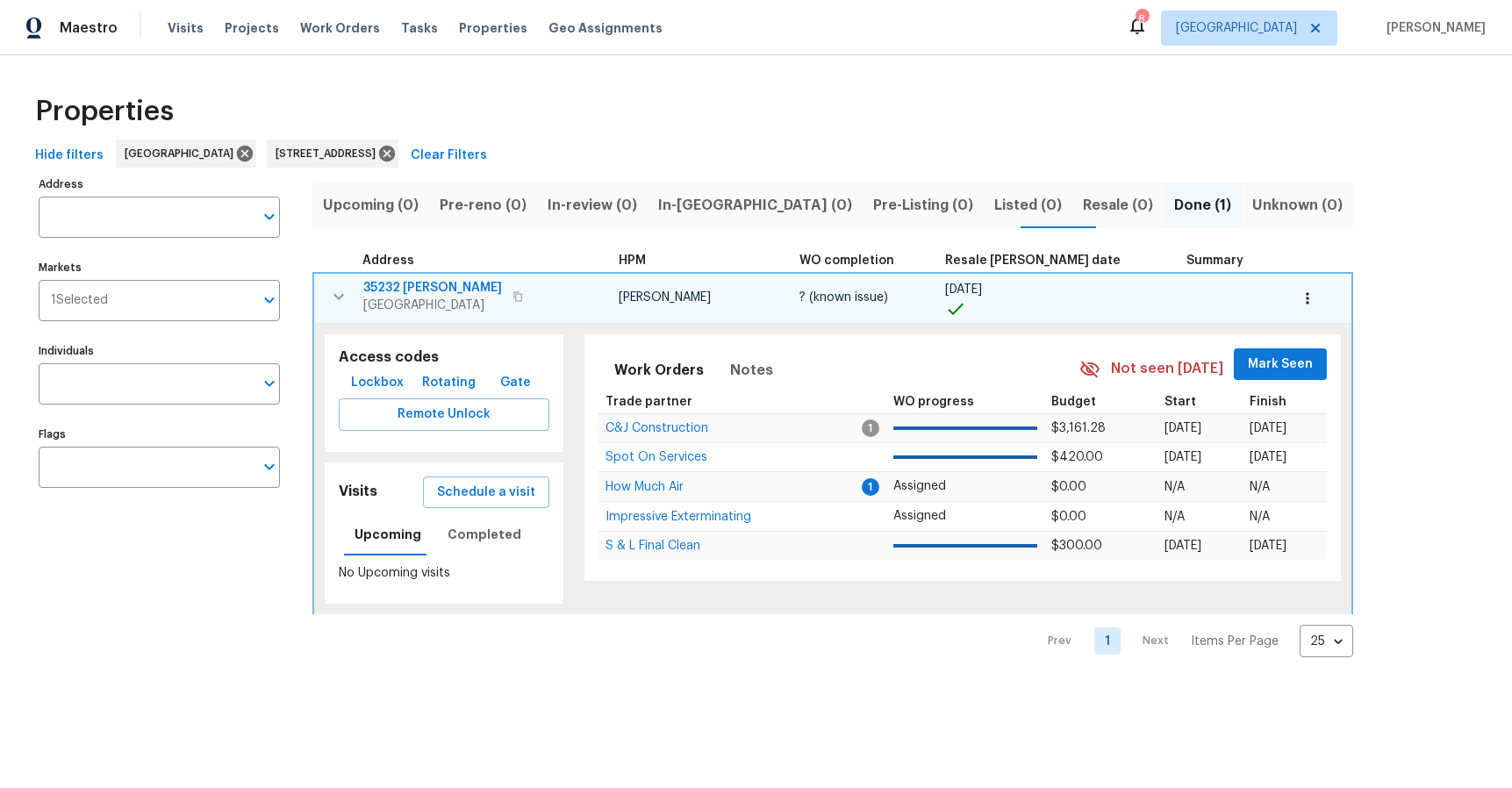
type input "35232 Tulsi Ct Lake Elsinore CA 92532"
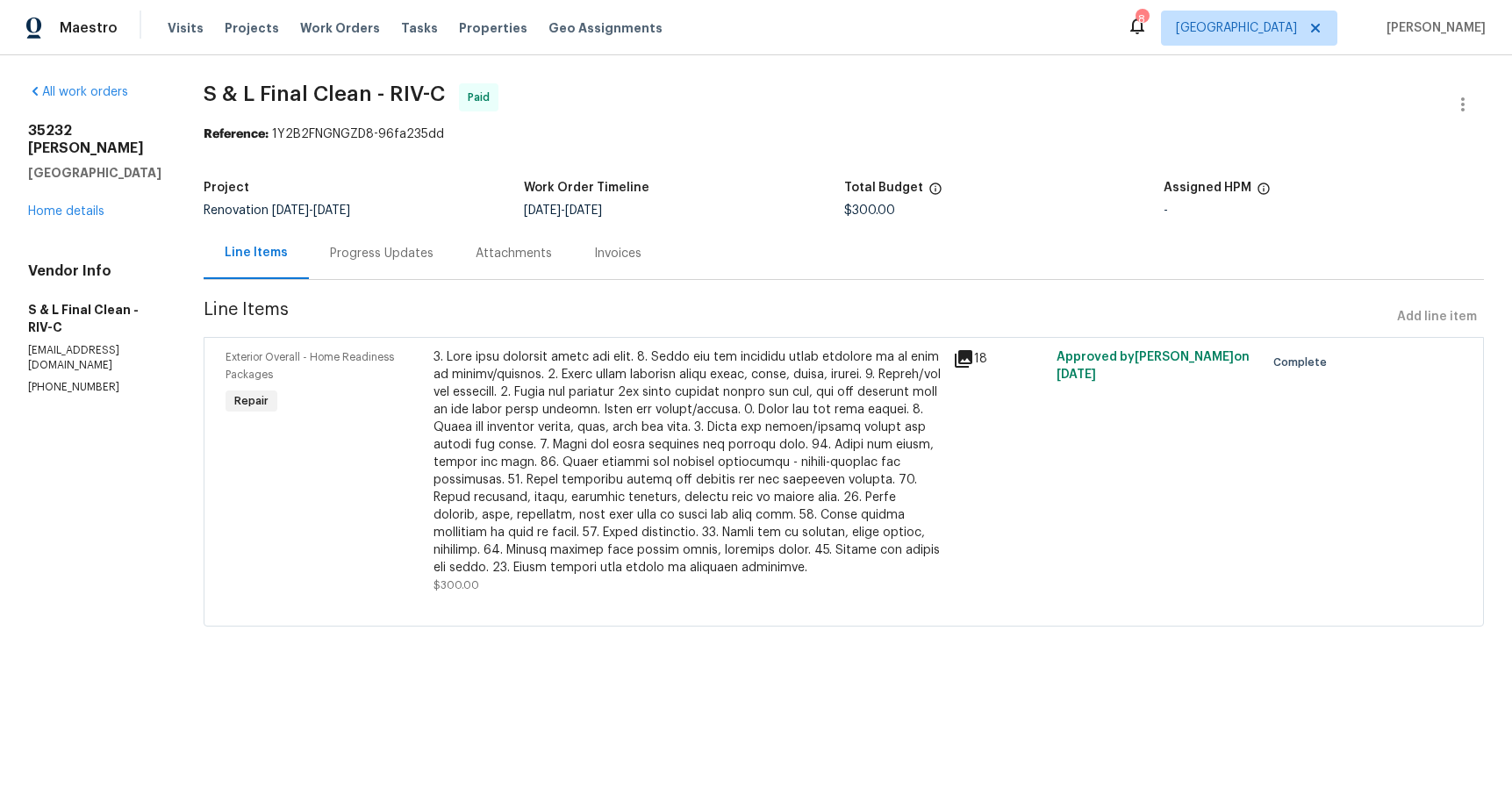
click at [582, 268] on div "Invoices" at bounding box center [617, 253] width 89 height 52
